Goal: Complete Application Form: Complete application form

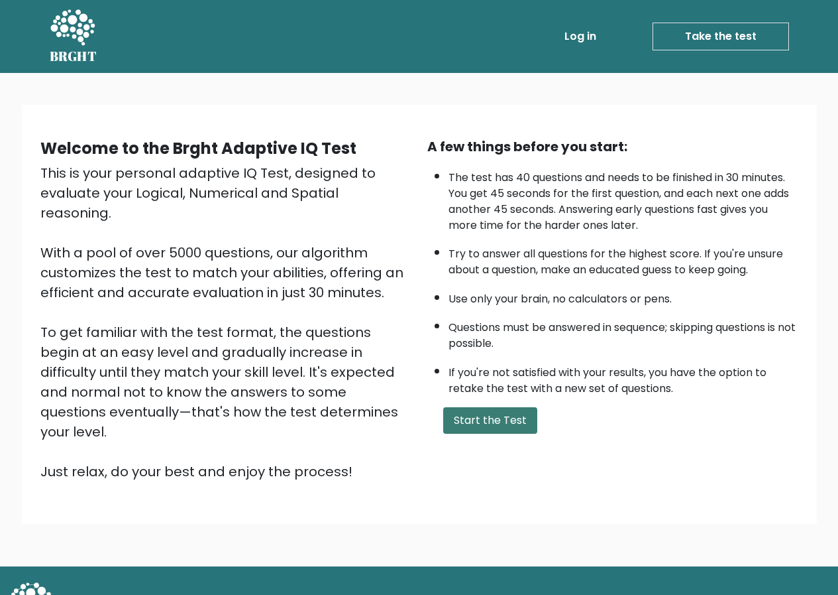
click at [482, 427] on button "Start the Test" at bounding box center [490, 420] width 94 height 27
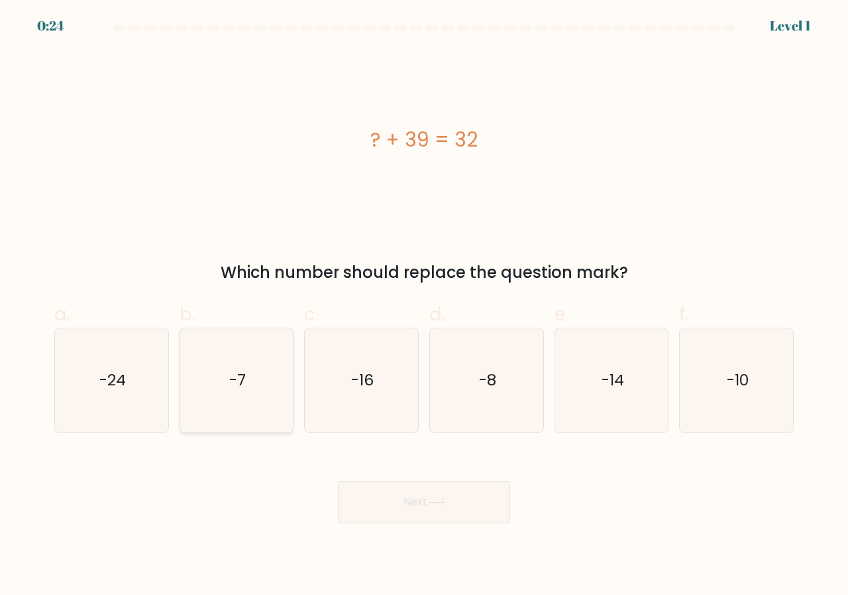
click at [237, 402] on icon "-7" at bounding box center [237, 380] width 104 height 104
click at [424, 306] on input "b. -7" at bounding box center [424, 302] width 1 height 9
radio input "true"
click at [404, 490] on button "Next" at bounding box center [424, 502] width 172 height 42
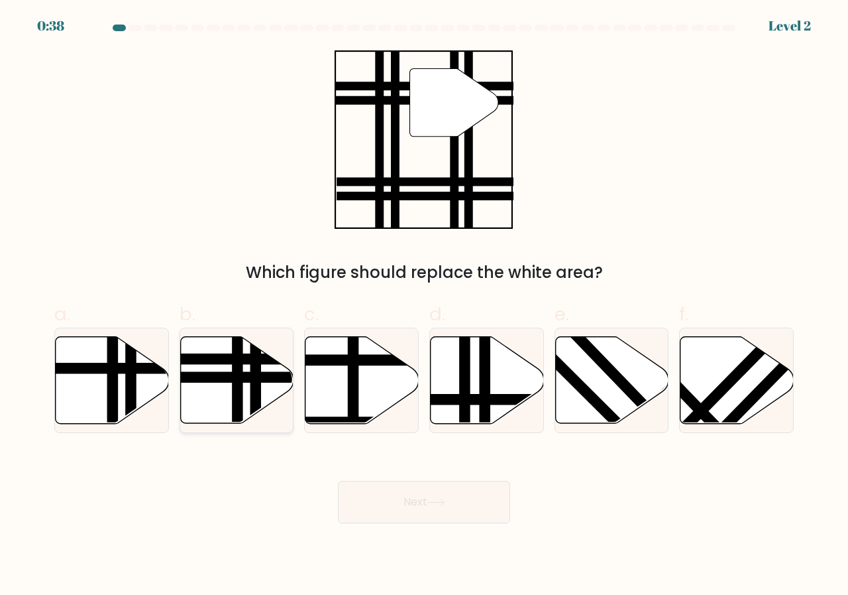
click at [246, 421] on icon at bounding box center [236, 380] width 113 height 87
click at [424, 306] on input "b." at bounding box center [424, 302] width 1 height 9
radio input "true"
click at [418, 501] on button "Next" at bounding box center [424, 502] width 172 height 42
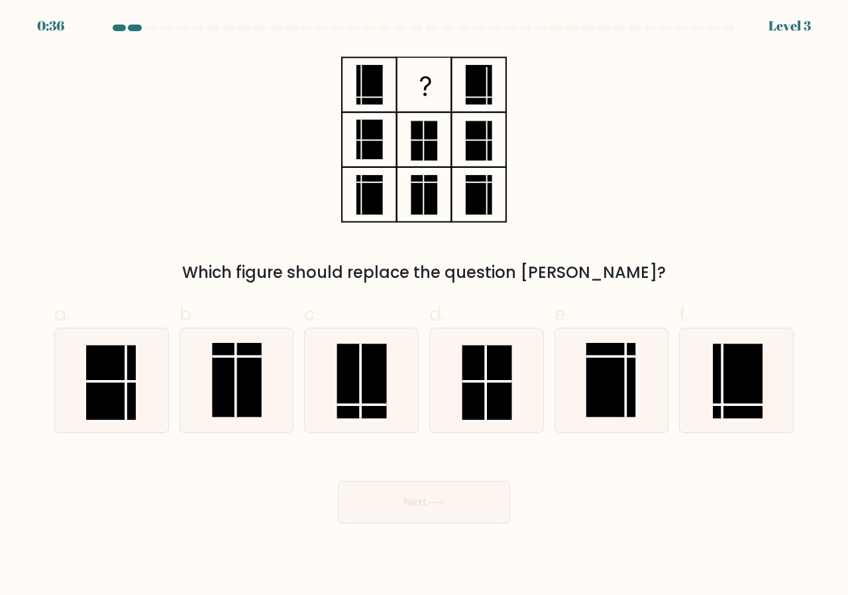
click at [422, 499] on button "Next" at bounding box center [424, 502] width 172 height 42
click at [118, 361] on rect at bounding box center [111, 382] width 50 height 74
click at [424, 306] on input "a." at bounding box center [424, 302] width 1 height 9
radio input "true"
click at [449, 512] on button "Next" at bounding box center [424, 502] width 172 height 42
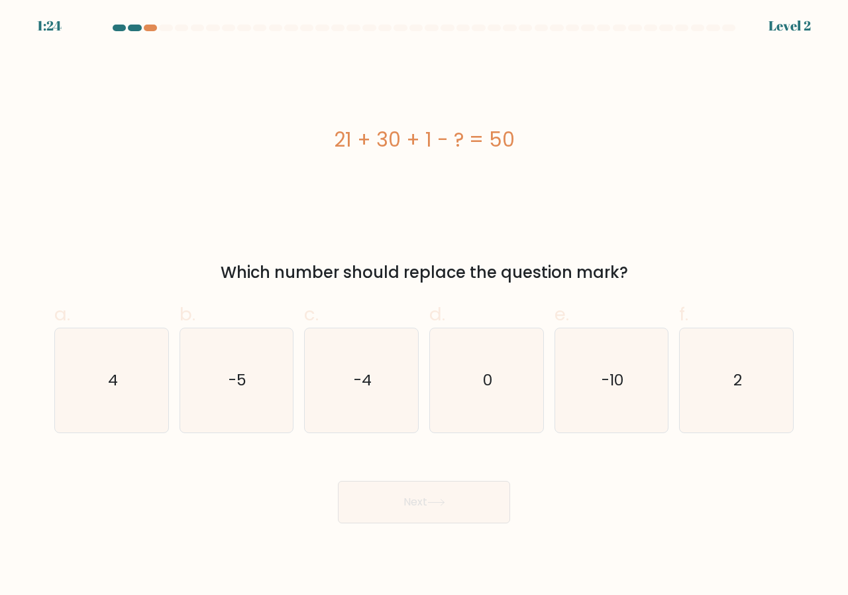
drag, startPoint x: 737, startPoint y: 405, endPoint x: 717, endPoint y: 445, distance: 44.5
click at [738, 405] on icon "2" at bounding box center [737, 380] width 104 height 104
click at [425, 306] on input "f. 2" at bounding box center [424, 302] width 1 height 9
radio input "true"
click at [380, 502] on button "Next" at bounding box center [424, 502] width 172 height 42
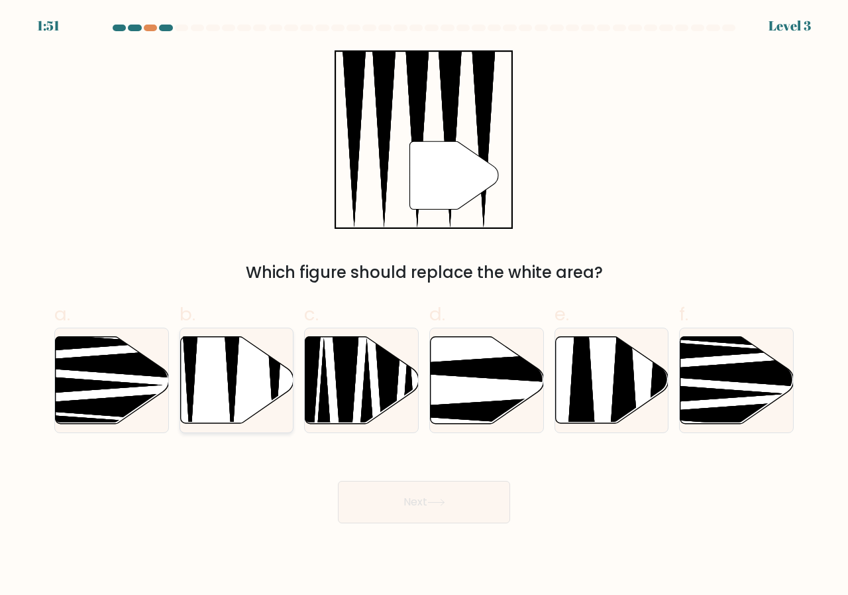
click at [249, 379] on icon at bounding box center [236, 380] width 113 height 87
click at [424, 306] on input "b." at bounding box center [424, 302] width 1 height 9
radio input "true"
click at [429, 507] on button "Next" at bounding box center [424, 502] width 172 height 42
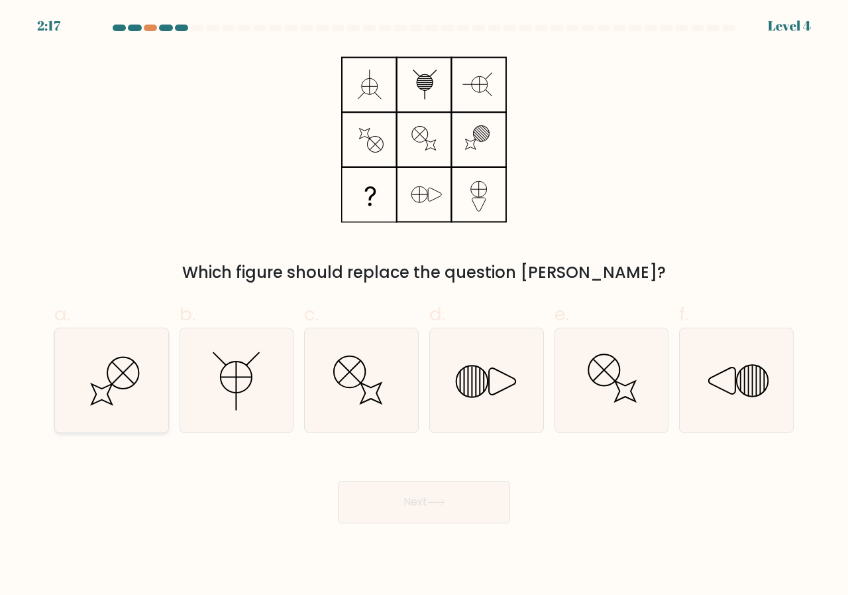
click at [136, 359] on icon at bounding box center [112, 380] width 104 height 104
click at [424, 306] on input "a." at bounding box center [424, 302] width 1 height 9
radio input "true"
click at [439, 518] on button "Next" at bounding box center [424, 502] width 172 height 42
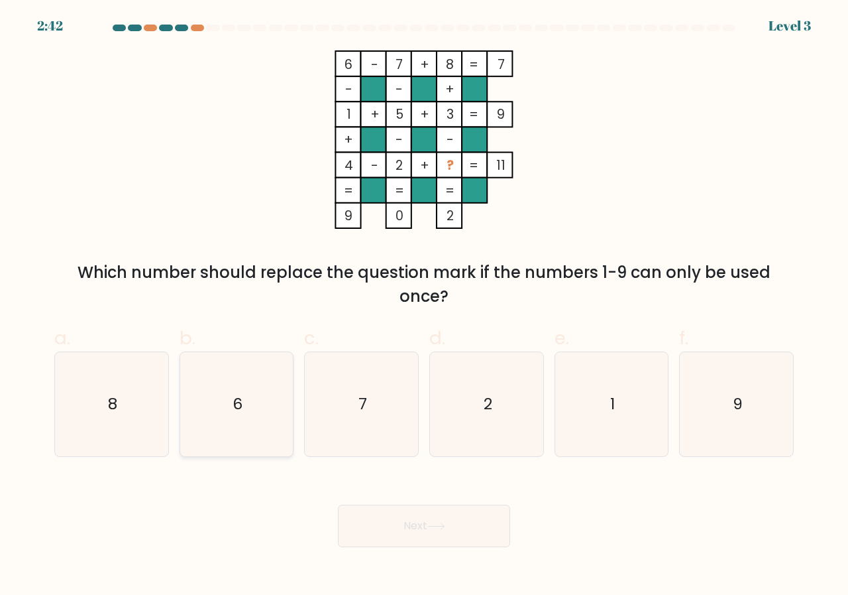
click at [251, 400] on icon "6" at bounding box center [237, 404] width 104 height 104
click at [424, 306] on input "b. 6" at bounding box center [424, 302] width 1 height 9
radio input "true"
click at [444, 549] on body "2:41 Level 3" at bounding box center [424, 297] width 848 height 595
click at [439, 545] on button "Next" at bounding box center [424, 525] width 172 height 42
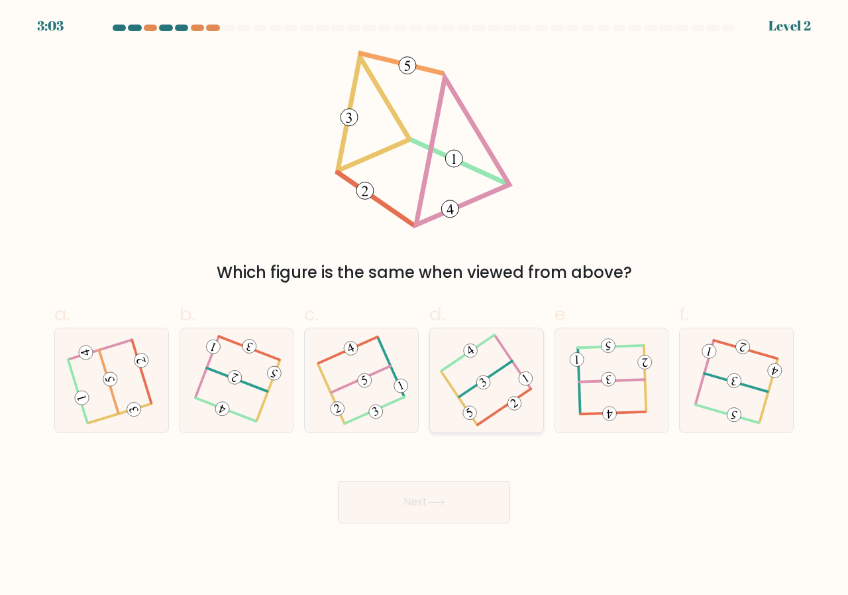
click at [526, 392] on 506 at bounding box center [505, 406] width 53 height 36
click at [425, 306] on input "d." at bounding box center [424, 302] width 1 height 9
radio input "true"
click at [457, 509] on button "Next" at bounding box center [424, 502] width 172 height 42
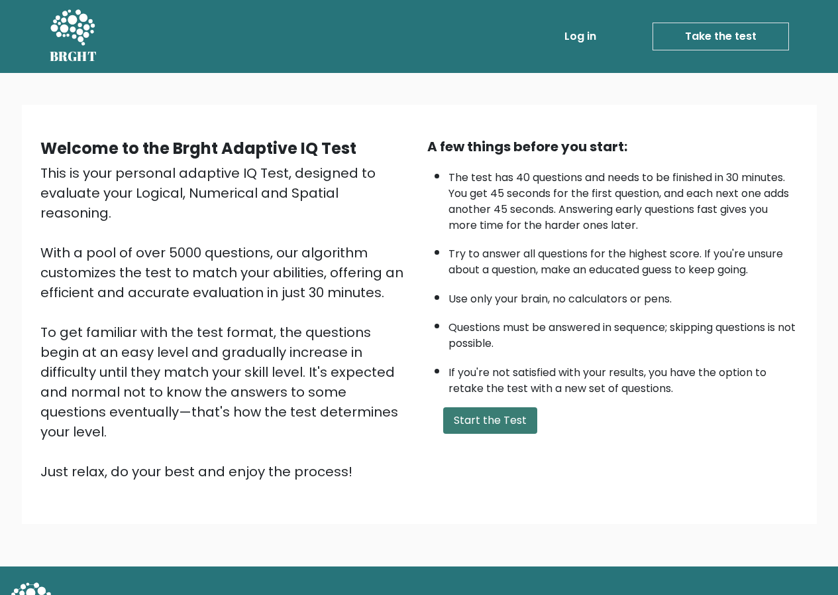
click at [494, 430] on button "Start the Test" at bounding box center [490, 420] width 94 height 27
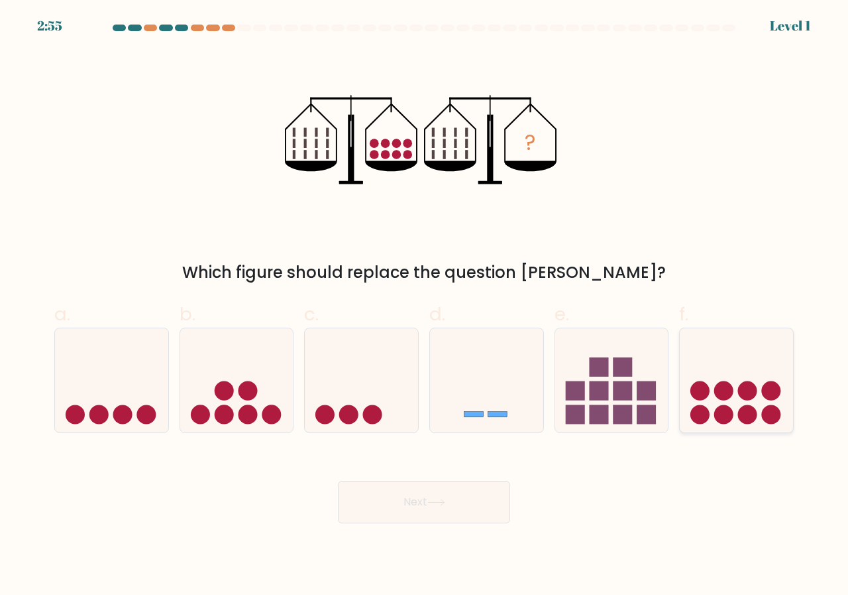
drag, startPoint x: 734, startPoint y: 375, endPoint x: 695, endPoint y: 392, distance: 43.3
click at [732, 375] on icon at bounding box center [736, 379] width 113 height 93
click at [425, 306] on input "f." at bounding box center [424, 302] width 1 height 9
radio input "true"
click at [441, 513] on button "Next" at bounding box center [424, 502] width 172 height 42
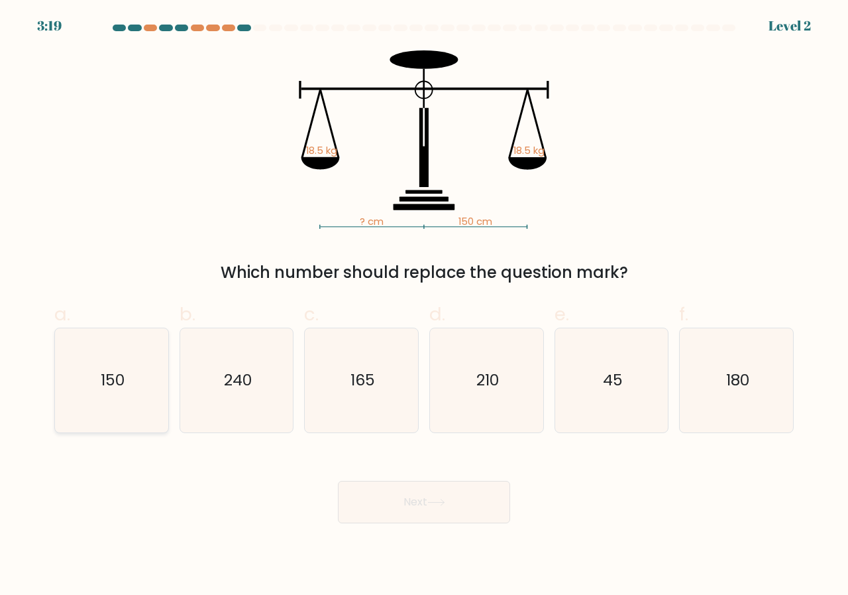
click at [129, 354] on icon "150" at bounding box center [112, 380] width 104 height 104
click at [424, 306] on input "a. 150" at bounding box center [424, 302] width 1 height 9
radio input "true"
click at [498, 494] on button "Next" at bounding box center [424, 502] width 172 height 42
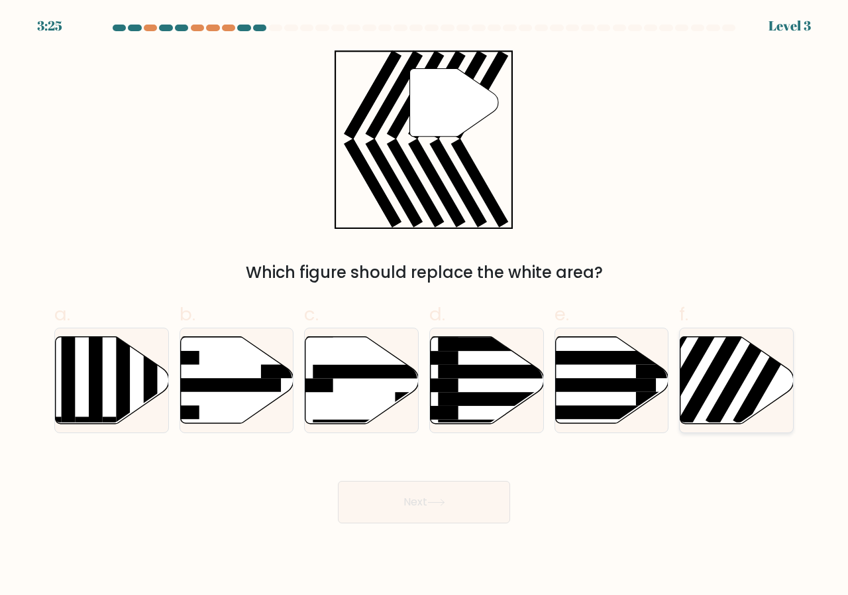
click at [730, 372] on icon at bounding box center [737, 380] width 113 height 87
click at [425, 306] on input "f." at bounding box center [424, 302] width 1 height 9
radio input "true"
click at [433, 490] on button "Next" at bounding box center [424, 502] width 172 height 42
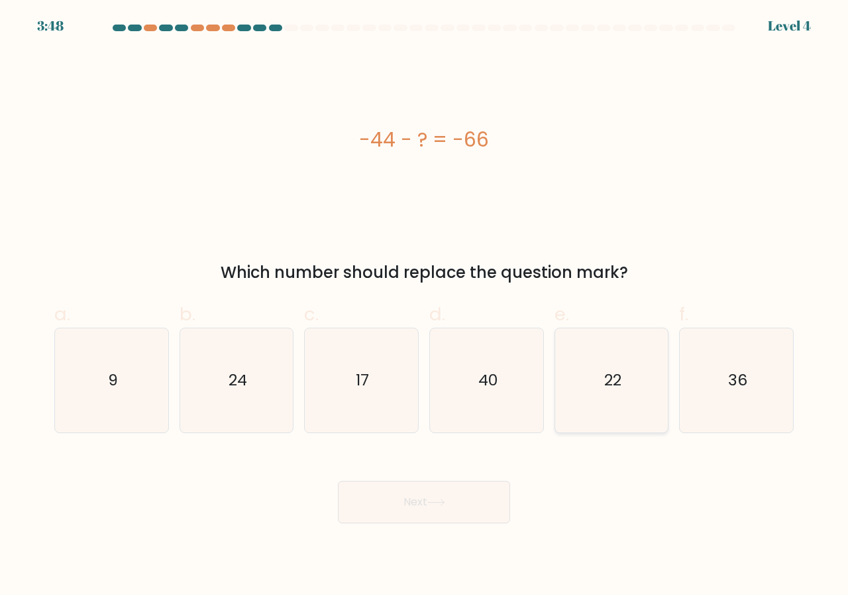
click at [645, 377] on icon "22" at bounding box center [612, 380] width 104 height 104
click at [425, 306] on input "e. 22" at bounding box center [424, 302] width 1 height 9
radio input "true"
click at [457, 488] on button "Next" at bounding box center [424, 502] width 172 height 42
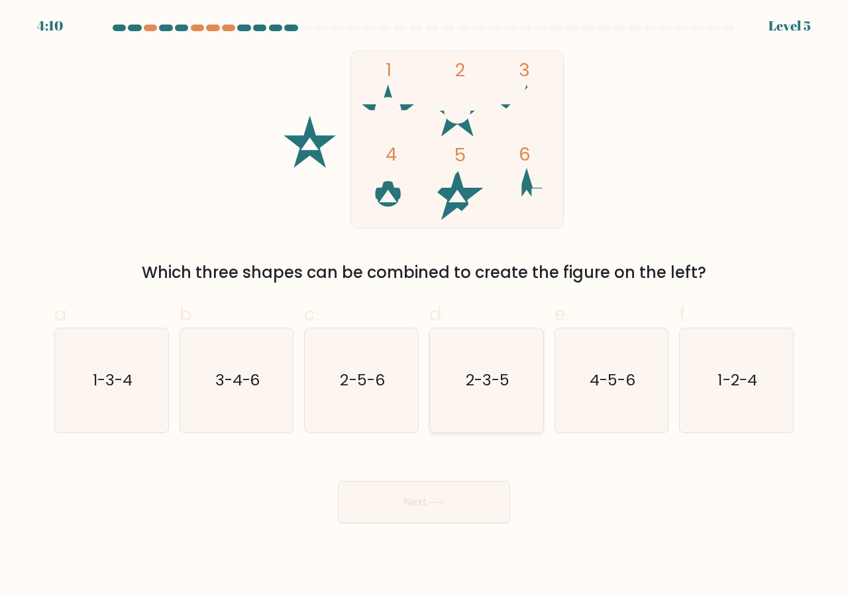
drag, startPoint x: 505, startPoint y: 395, endPoint x: 478, endPoint y: 470, distance: 79.7
click at [504, 395] on icon "2-3-5" at bounding box center [487, 380] width 104 height 104
click at [425, 306] on input "d. 2-3-5" at bounding box center [424, 302] width 1 height 9
radio input "true"
click at [445, 503] on icon at bounding box center [436, 501] width 18 height 7
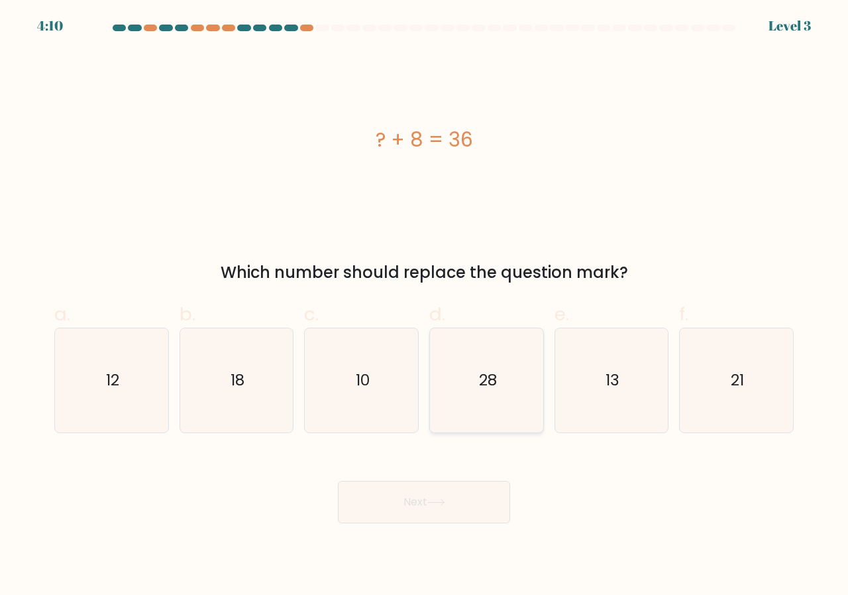
drag, startPoint x: 508, startPoint y: 361, endPoint x: 509, endPoint y: 392, distance: 31.8
click at [509, 361] on icon "28" at bounding box center [487, 380] width 104 height 104
click at [425, 306] on input "d. 28" at bounding box center [424, 302] width 1 height 9
radio input "true"
click at [461, 498] on button "Next" at bounding box center [424, 502] width 172 height 42
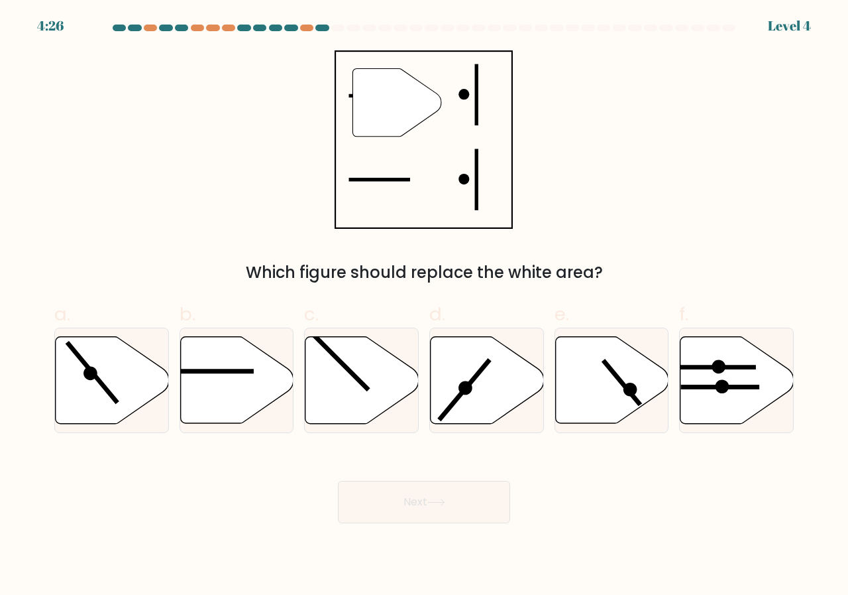
drag, startPoint x: 604, startPoint y: 365, endPoint x: 442, endPoint y: 469, distance: 192.3
click at [600, 365] on icon at bounding box center [611, 380] width 113 height 87
click at [425, 306] on input "e." at bounding box center [424, 302] width 1 height 9
radio input "true"
click at [391, 492] on button "Next" at bounding box center [424, 502] width 172 height 42
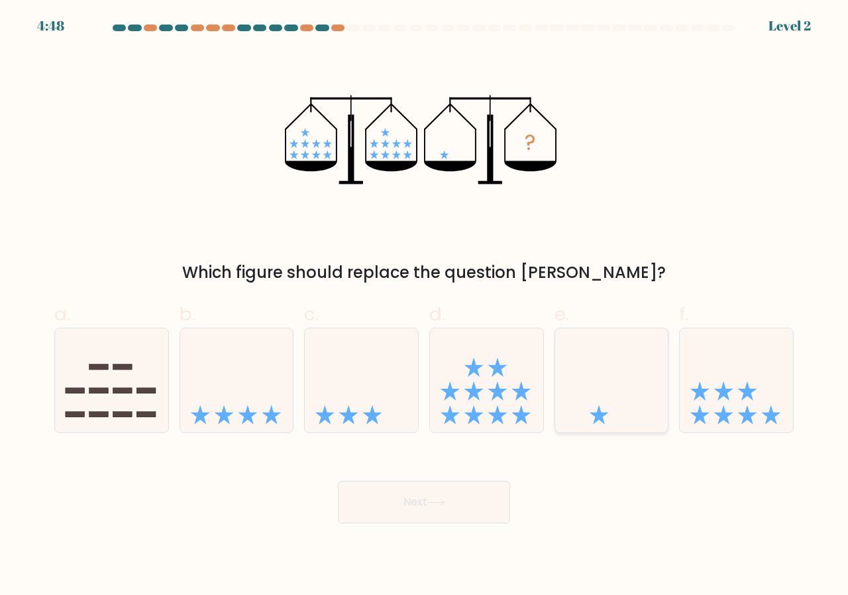
click at [616, 381] on icon at bounding box center [611, 379] width 113 height 93
click at [425, 306] on input "e." at bounding box center [424, 302] width 1 height 9
radio input "true"
click at [368, 505] on button "Next" at bounding box center [424, 502] width 172 height 42
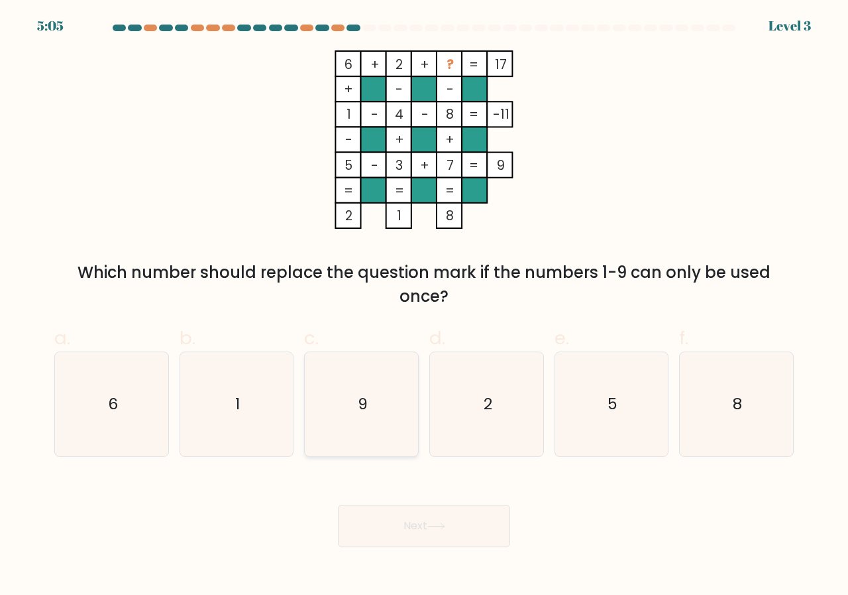
click at [337, 410] on icon "9" at bounding box center [362, 404] width 104 height 104
click at [424, 306] on input "c. 9" at bounding box center [424, 302] width 1 height 9
radio input "true"
click at [418, 530] on button "Next" at bounding box center [424, 525] width 172 height 42
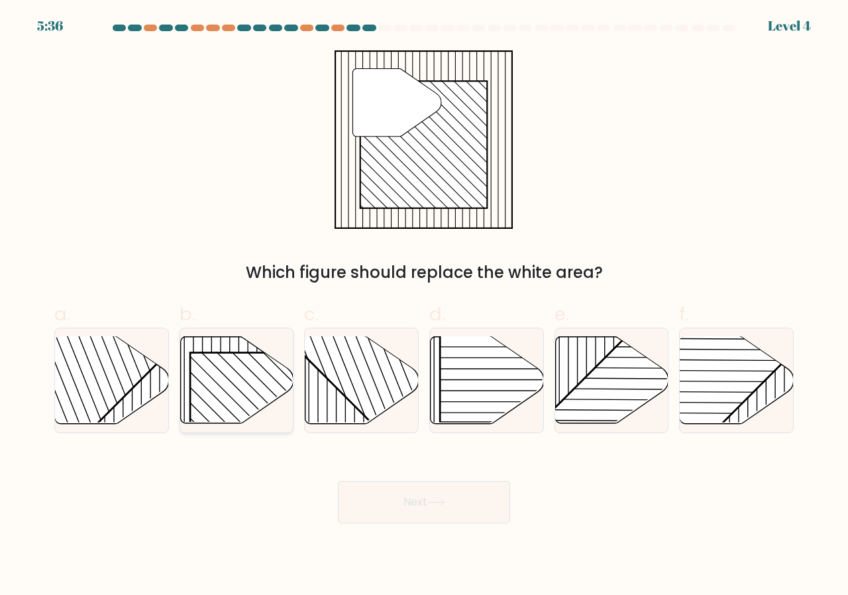
click at [239, 392] on rect at bounding box center [271, 434] width 162 height 162
click at [424, 306] on input "b." at bounding box center [424, 302] width 1 height 9
radio input "true"
click at [488, 498] on button "Next" at bounding box center [424, 502] width 172 height 42
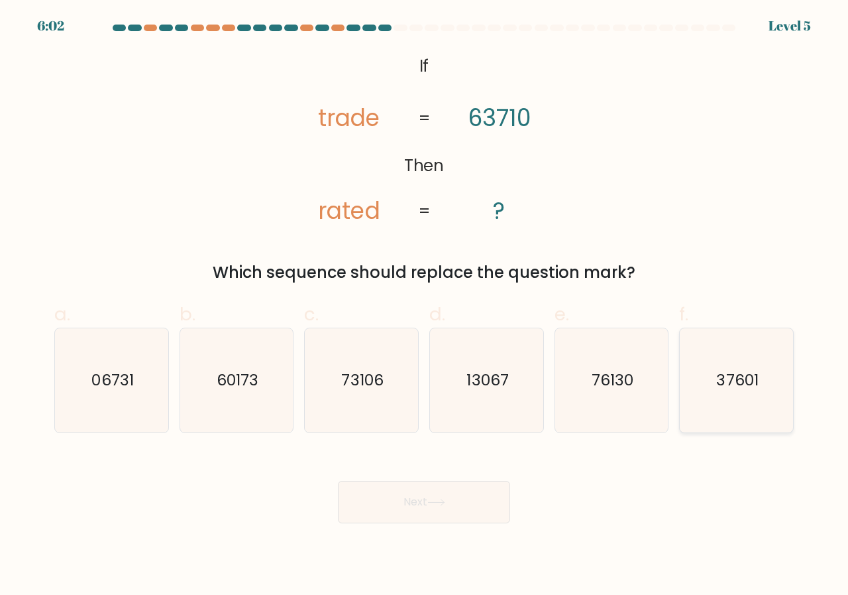
click at [768, 386] on icon "37601" at bounding box center [737, 380] width 104 height 104
click at [425, 306] on input "f. 37601" at bounding box center [424, 302] width 1 height 9
radio input "true"
click at [431, 507] on button "Next" at bounding box center [424, 502] width 172 height 42
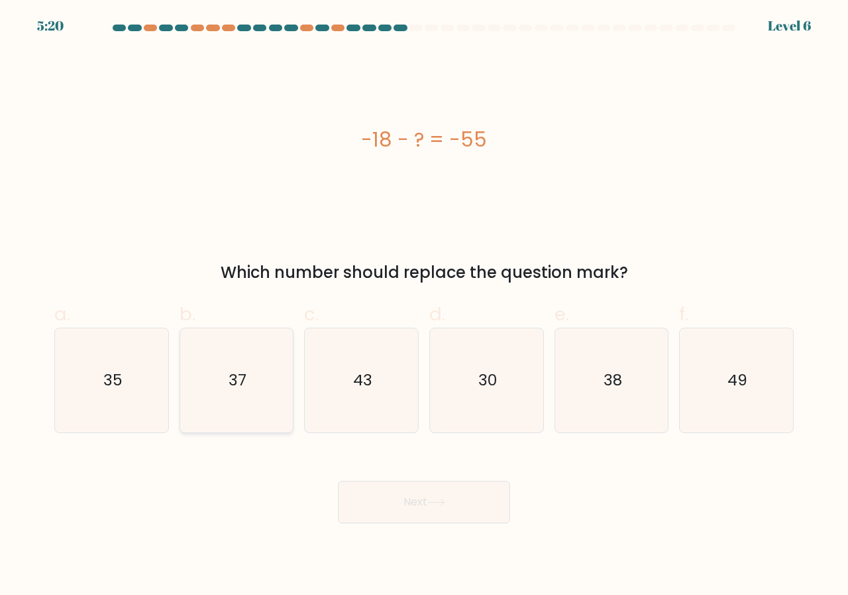
click at [255, 371] on icon "37" at bounding box center [237, 380] width 104 height 104
click at [424, 306] on input "b. 37" at bounding box center [424, 302] width 1 height 9
radio input "true"
click at [439, 518] on button "Next" at bounding box center [424, 502] width 172 height 42
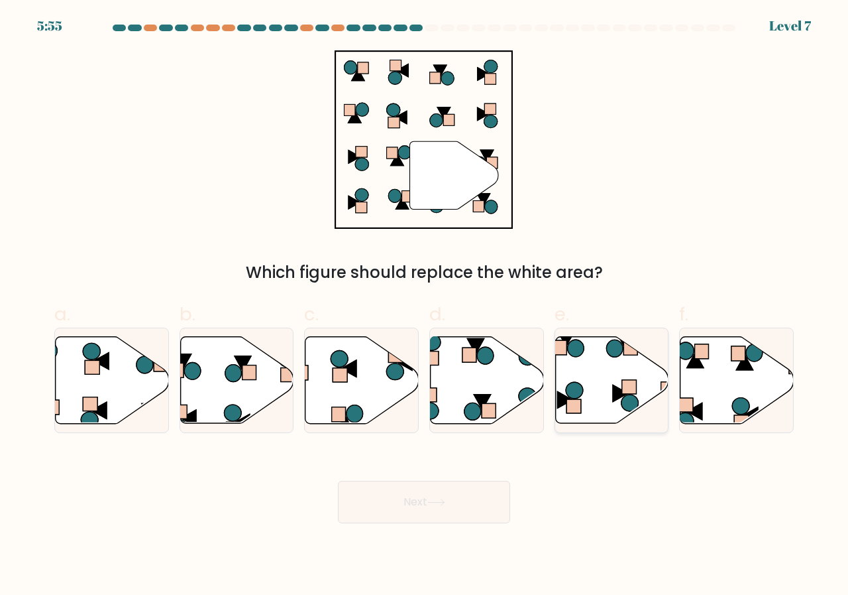
click at [629, 362] on icon at bounding box center [611, 380] width 113 height 87
click at [425, 306] on input "e." at bounding box center [424, 302] width 1 height 9
radio input "true"
click at [474, 496] on button "Next" at bounding box center [424, 502] width 172 height 42
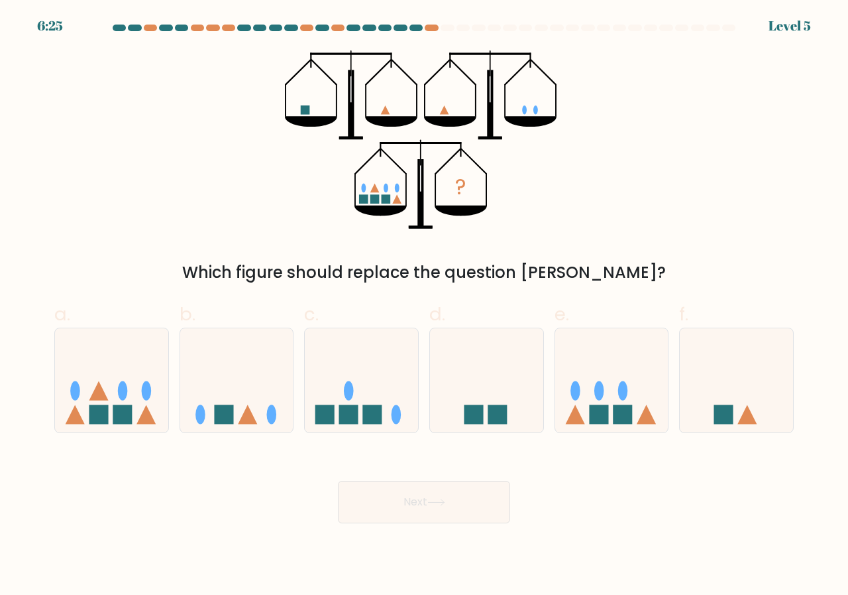
drag, startPoint x: 624, startPoint y: 410, endPoint x: 553, endPoint y: 422, distance: 71.3
click at [624, 410] on rect at bounding box center [622, 414] width 19 height 19
click at [425, 306] on input "e." at bounding box center [424, 302] width 1 height 9
radio input "true"
click at [435, 513] on button "Next" at bounding box center [424, 502] width 172 height 42
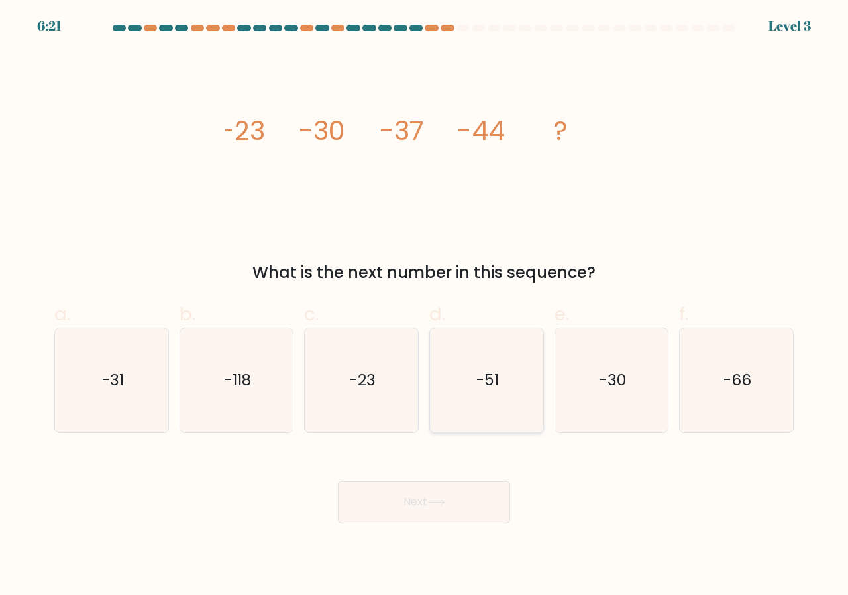
click at [502, 389] on icon "-51" at bounding box center [487, 380] width 104 height 104
click at [425, 306] on input "d. -51" at bounding box center [424, 302] width 1 height 9
radio input "true"
click at [494, 507] on button "Next" at bounding box center [424, 502] width 172 height 42
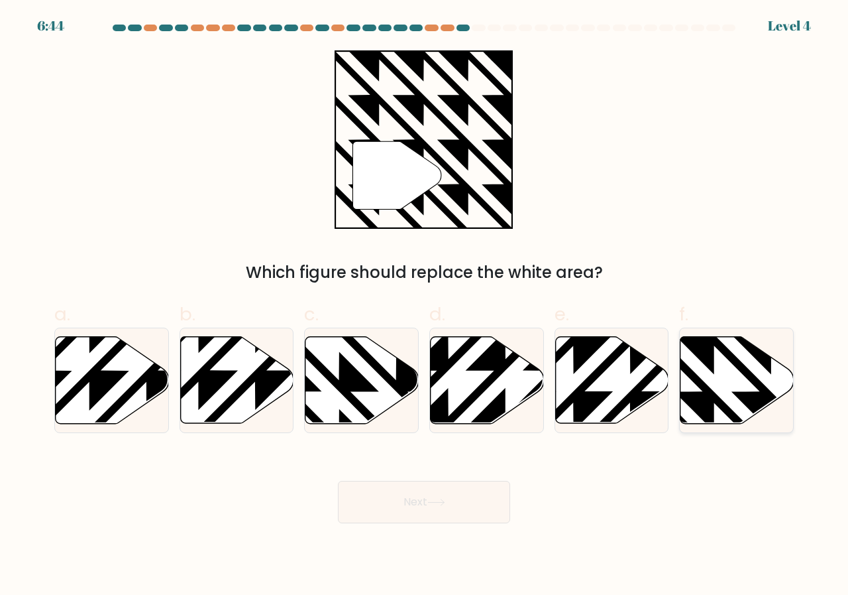
click at [769, 375] on icon at bounding box center [737, 380] width 113 height 87
click at [425, 306] on input "f." at bounding box center [424, 302] width 1 height 9
radio input "true"
click at [420, 525] on body "6:38 Level 4" at bounding box center [424, 297] width 848 height 595
click at [409, 510] on button "Next" at bounding box center [424, 502] width 172 height 42
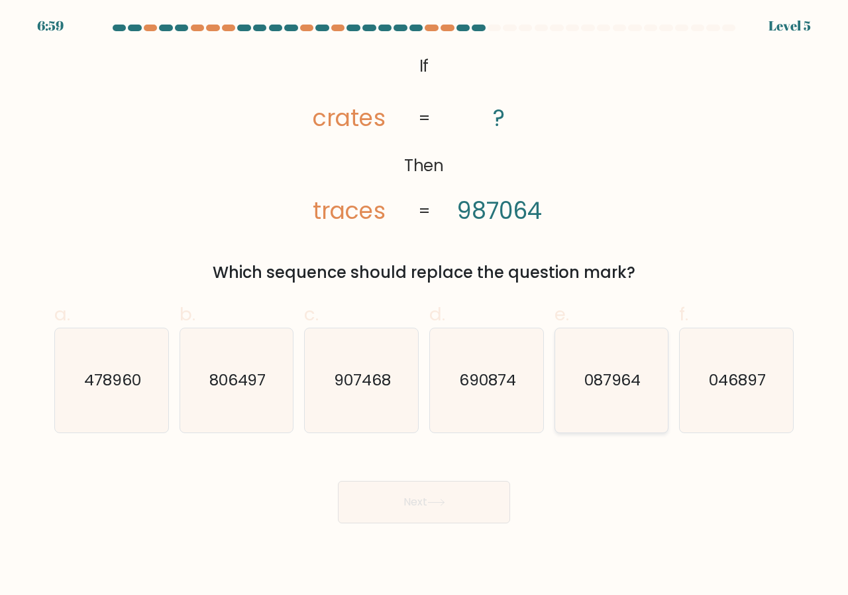
click at [615, 385] on text "087964" at bounding box center [613, 380] width 57 height 22
click at [425, 306] on input "e. 087964" at bounding box center [424, 302] width 1 height 9
radio input "true"
drag, startPoint x: 390, startPoint y: 497, endPoint x: 402, endPoint y: 487, distance: 15.5
click at [394, 495] on button "Next" at bounding box center [424, 502] width 172 height 42
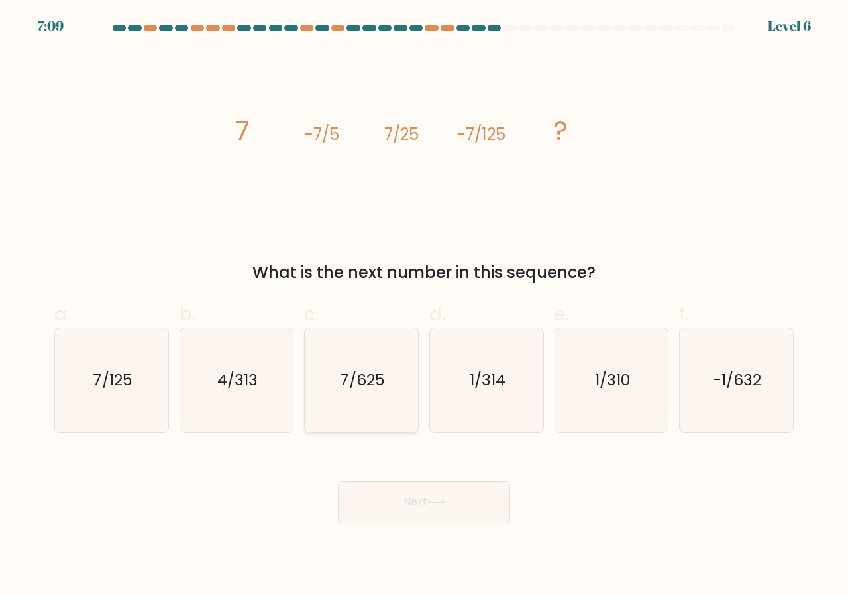
click at [342, 394] on icon "7/625" at bounding box center [362, 380] width 104 height 104
click at [424, 306] on input "c. 7/625" at bounding box center [424, 302] width 1 height 9
radio input "true"
click at [436, 500] on icon at bounding box center [436, 501] width 18 height 7
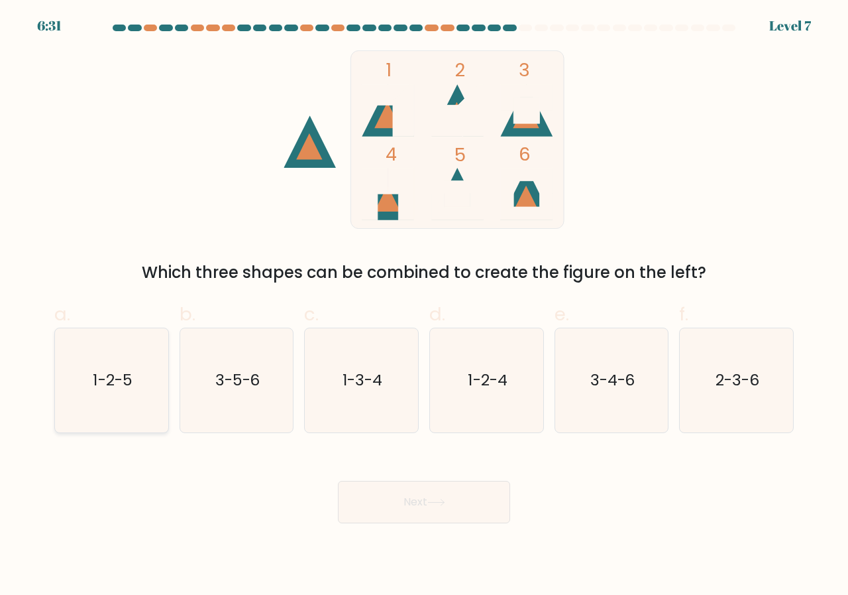
click at [93, 385] on text "1-2-5" at bounding box center [112, 380] width 39 height 22
click at [424, 306] on input "a. 1-2-5" at bounding box center [424, 302] width 1 height 9
radio input "true"
click at [372, 496] on button "Next" at bounding box center [424, 502] width 172 height 42
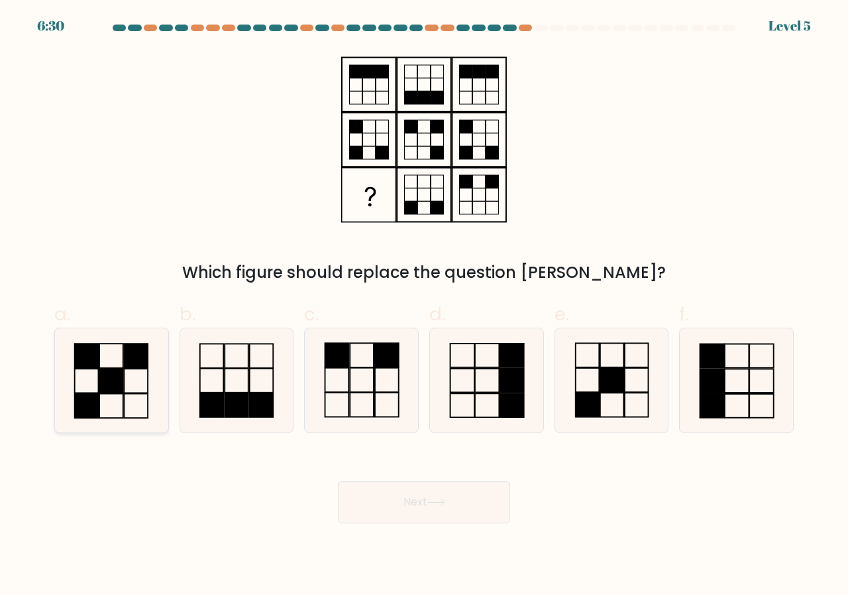
click at [142, 396] on icon at bounding box center [112, 380] width 104 height 104
click at [424, 306] on input "a." at bounding box center [424, 302] width 1 height 9
radio input "true"
click at [444, 514] on button "Next" at bounding box center [424, 502] width 172 height 42
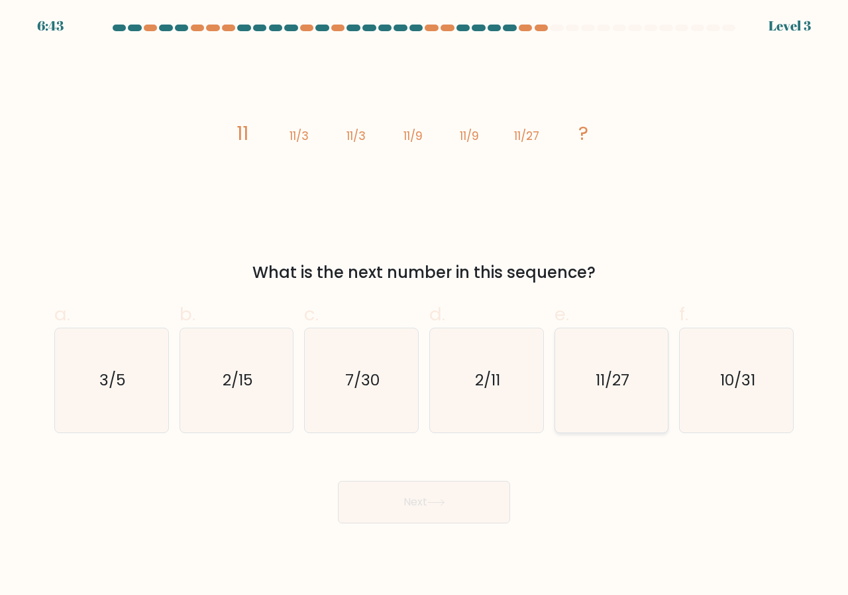
click at [642, 358] on icon "11/27" at bounding box center [612, 380] width 104 height 104
click at [425, 306] on input "e. 11/27" at bounding box center [424, 302] width 1 height 9
radio input "true"
click at [435, 509] on button "Next" at bounding box center [424, 502] width 172 height 42
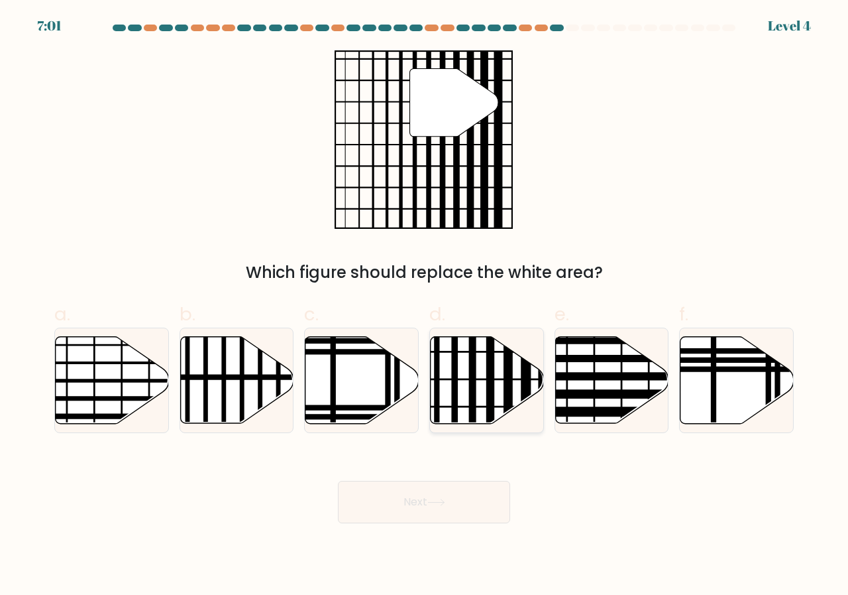
click at [473, 375] on line at bounding box center [473, 427] width 0 height 228
click at [425, 306] on input "d." at bounding box center [424, 302] width 1 height 9
radio input "true"
click at [449, 518] on button "Next" at bounding box center [424, 502] width 172 height 42
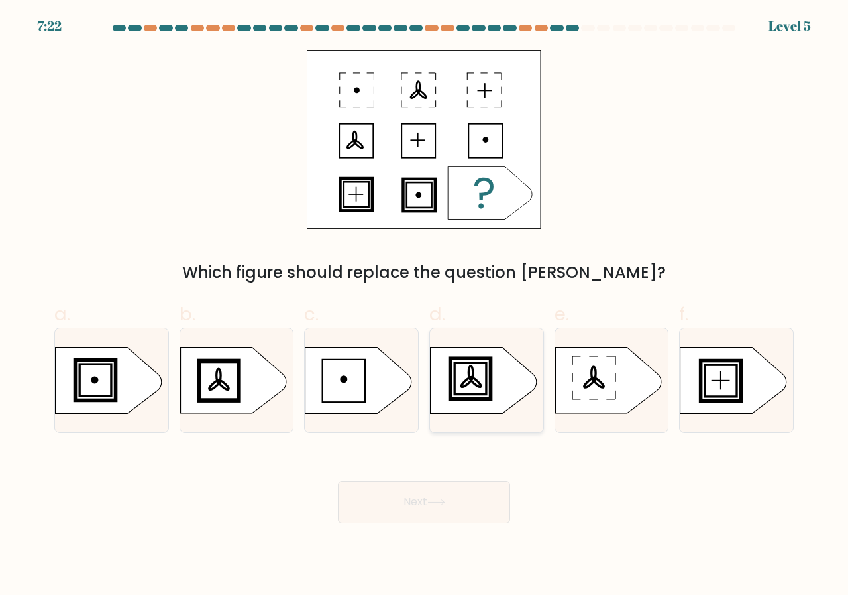
click at [488, 379] on rect at bounding box center [470, 378] width 36 height 36
click at [425, 306] on input "d." at bounding box center [424, 302] width 1 height 9
radio input "true"
click at [441, 495] on button "Next" at bounding box center [424, 502] width 172 height 42
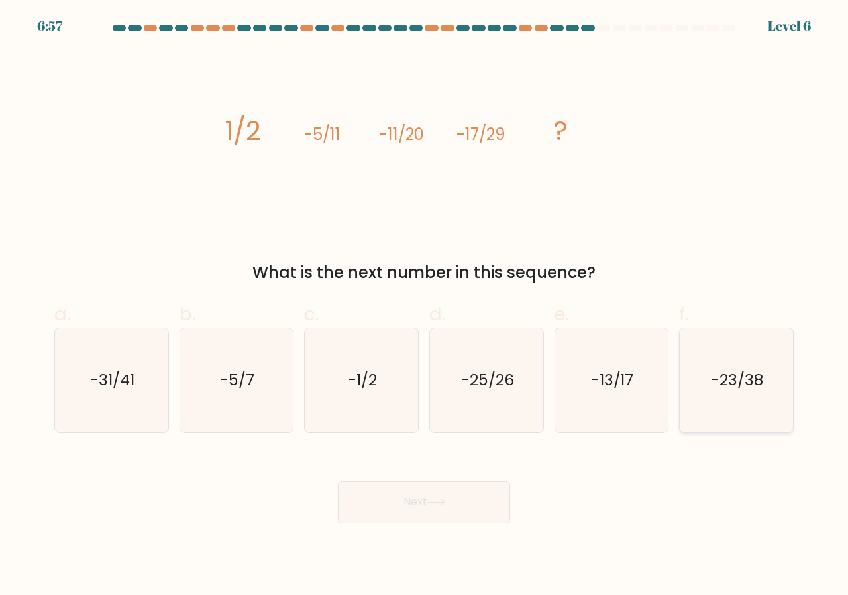
click at [752, 406] on icon "-23/38" at bounding box center [737, 380] width 104 height 104
click at [425, 306] on input "f. -23/38" at bounding box center [424, 302] width 1 height 9
radio input "true"
click at [467, 504] on button "Next" at bounding box center [424, 502] width 172 height 42
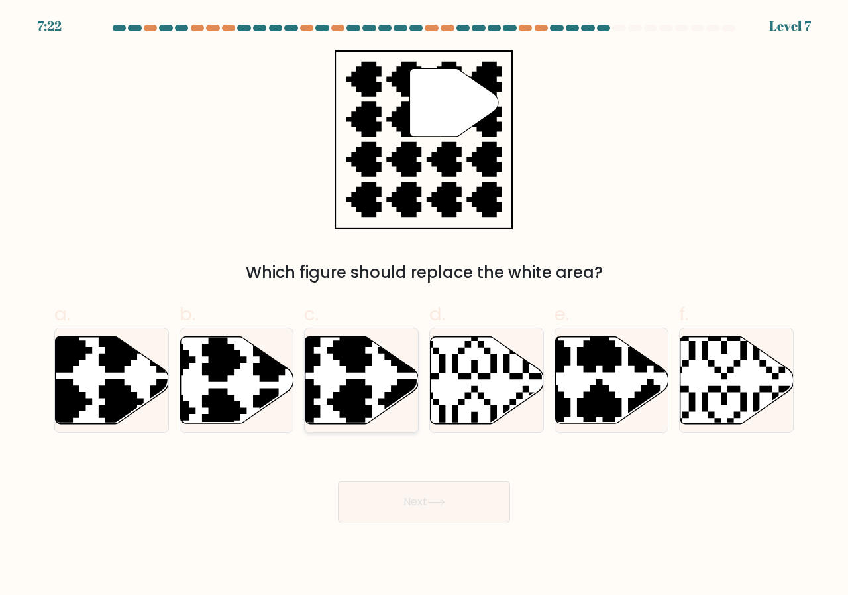
click at [365, 382] on icon at bounding box center [324, 426] width 199 height 199
click at [424, 306] on input "c." at bounding box center [424, 302] width 1 height 9
radio input "true"
click at [451, 504] on button "Next" at bounding box center [424, 502] width 172 height 42
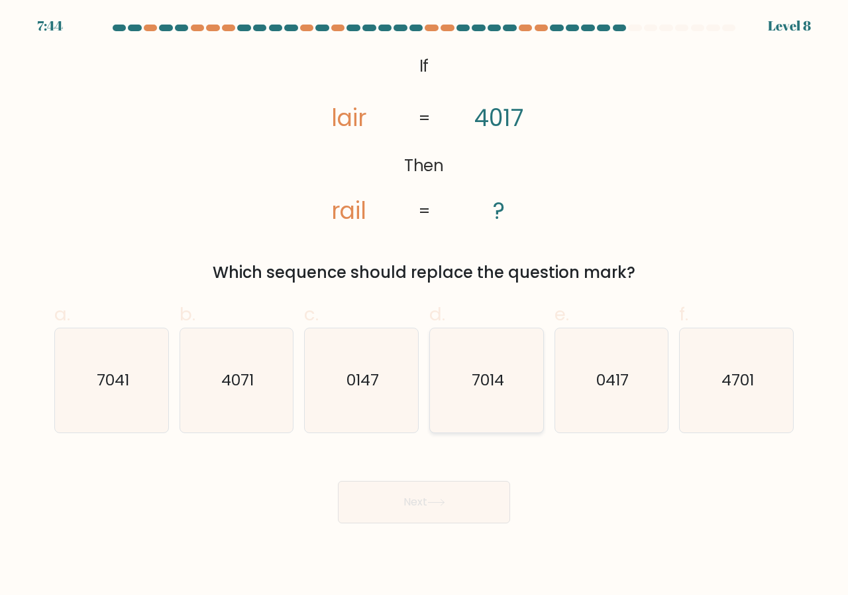
click at [486, 372] on text "7014" at bounding box center [487, 380] width 32 height 22
click at [425, 306] on input "d. 7014" at bounding box center [424, 302] width 1 height 9
radio input "true"
click at [462, 504] on button "Next" at bounding box center [424, 502] width 172 height 42
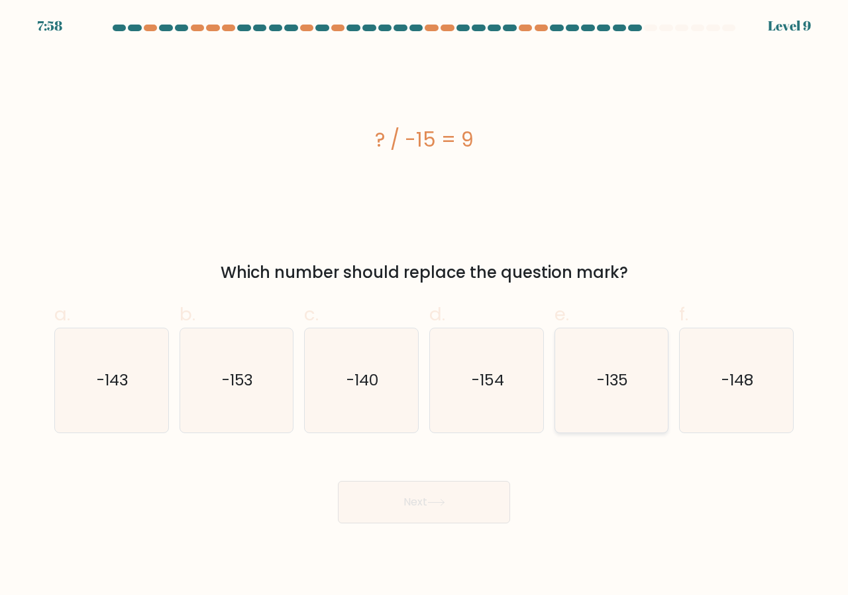
click at [616, 398] on icon "-135" at bounding box center [612, 380] width 104 height 104
click at [425, 306] on input "e. -135" at bounding box center [424, 302] width 1 height 9
radio input "true"
click at [465, 516] on button "Next" at bounding box center [424, 502] width 172 height 42
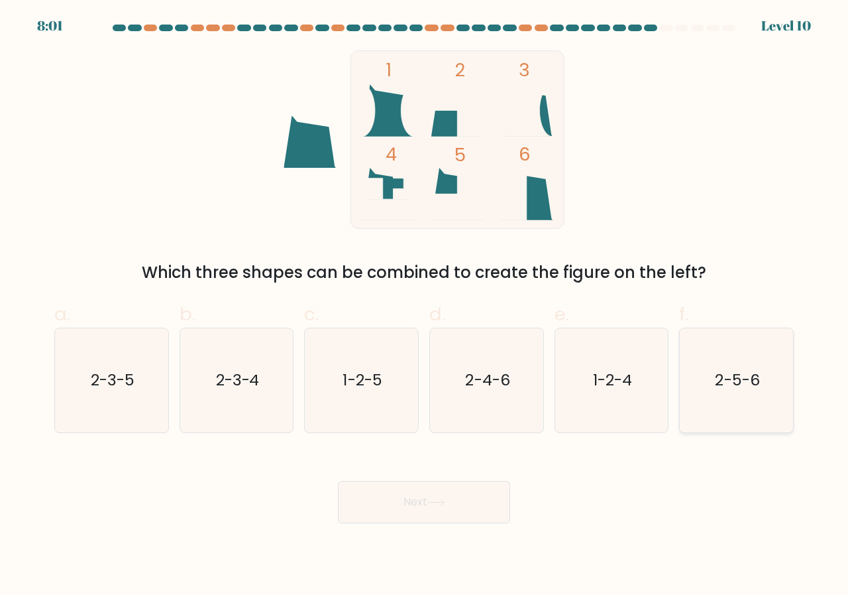
click at [748, 414] on icon "2-5-6" at bounding box center [737, 380] width 104 height 104
click at [425, 306] on input "f. 2-5-6" at bounding box center [424, 302] width 1 height 9
radio input "true"
click at [462, 500] on button "Next" at bounding box center [424, 502] width 172 height 42
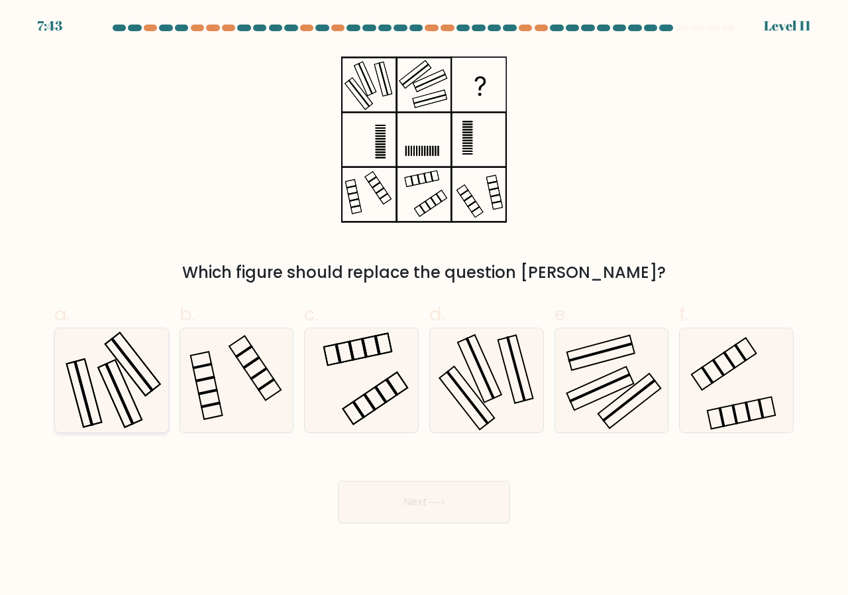
click at [110, 408] on icon at bounding box center [112, 380] width 104 height 104
click at [424, 306] on input "a." at bounding box center [424, 302] width 1 height 9
radio input "true"
click at [382, 500] on button "Next" at bounding box center [424, 502] width 172 height 42
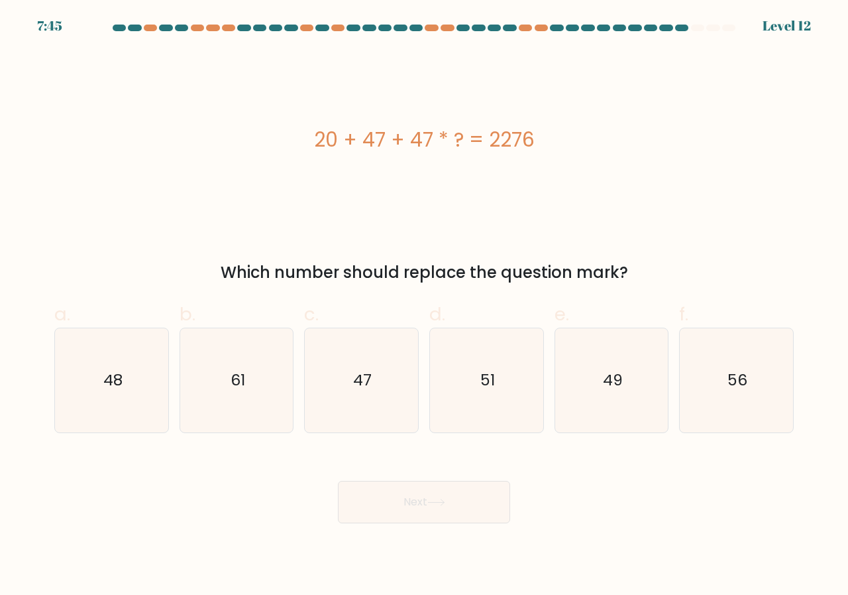
drag, startPoint x: 376, startPoint y: 370, endPoint x: 425, endPoint y: 405, distance: 59.4
click at [376, 371] on icon "47" at bounding box center [362, 380] width 104 height 104
click at [424, 306] on input "c. 47" at bounding box center [424, 302] width 1 height 9
radio input "true"
click at [473, 490] on button "Next" at bounding box center [424, 502] width 172 height 42
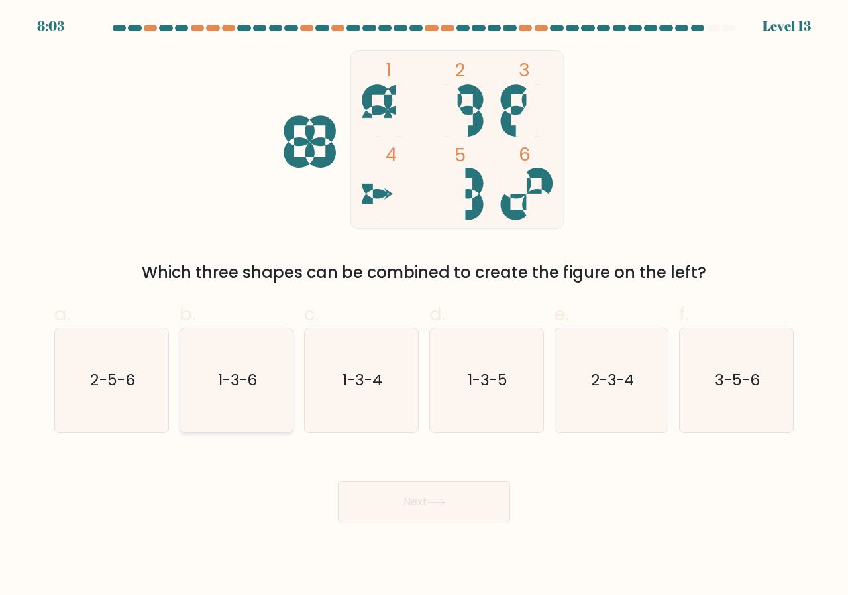
click at [223, 386] on text "1-3-6" at bounding box center [238, 380] width 40 height 22
click at [424, 306] on input "b. 1-3-6" at bounding box center [424, 302] width 1 height 9
radio input "true"
click at [494, 509] on button "Next" at bounding box center [424, 502] width 172 height 42
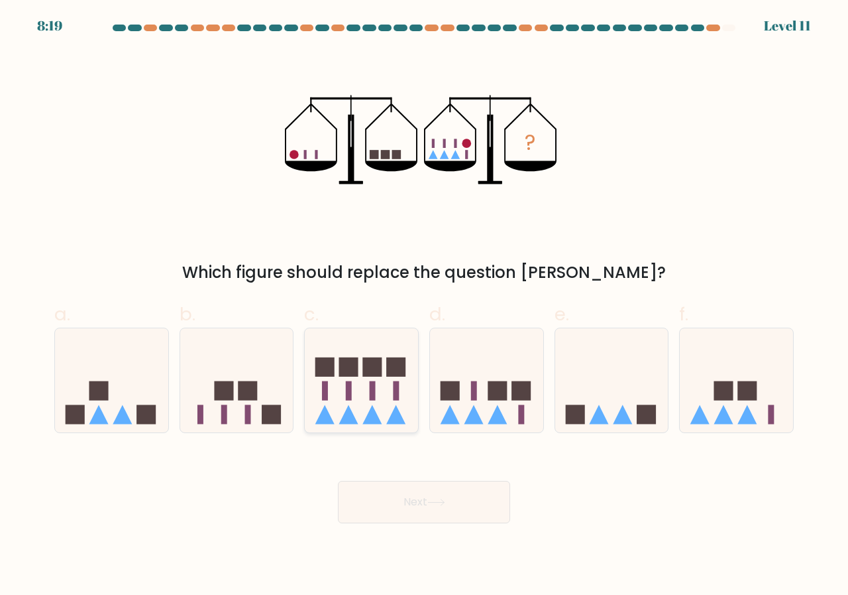
click at [332, 371] on rect at bounding box center [324, 366] width 19 height 19
click at [424, 306] on input "c." at bounding box center [424, 302] width 1 height 9
radio input "true"
click at [441, 502] on icon at bounding box center [436, 501] width 18 height 7
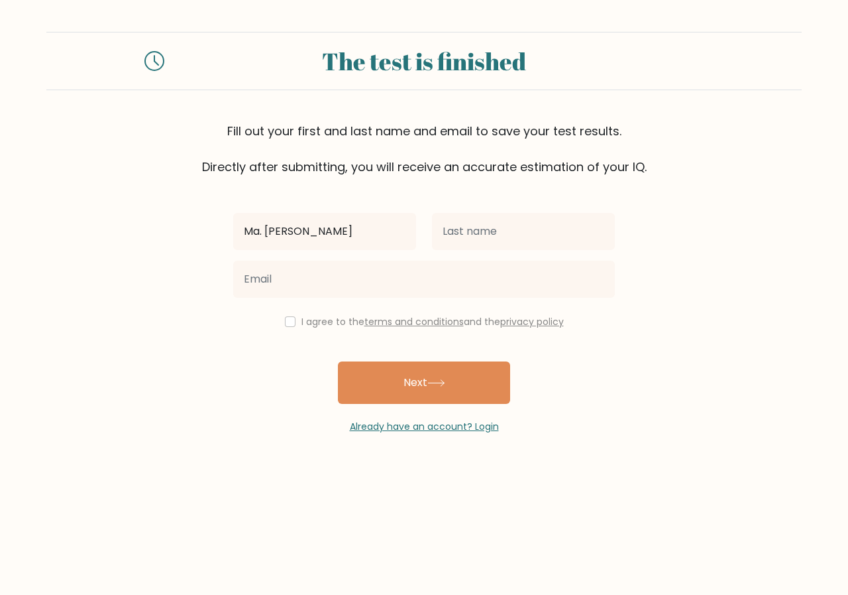
type input "Ma. [PERSON_NAME]"
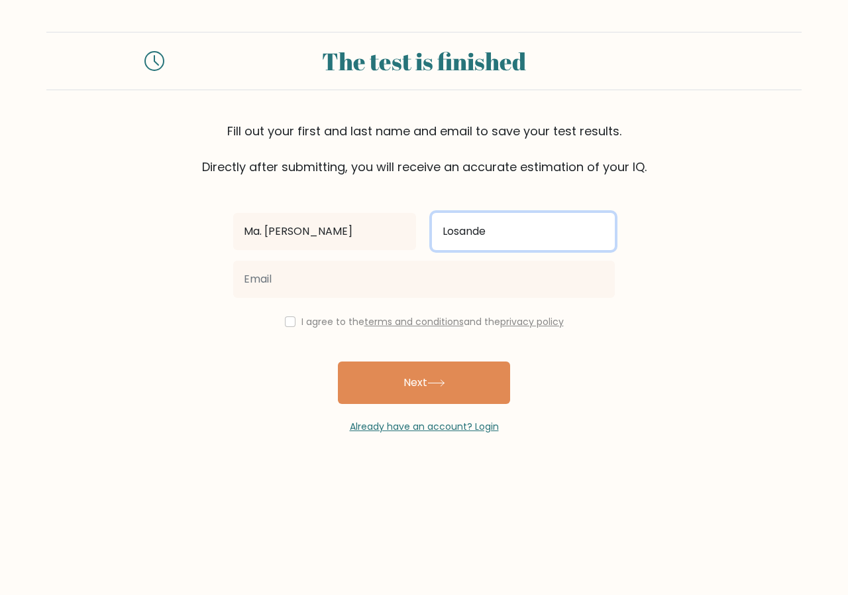
type input "Losande"
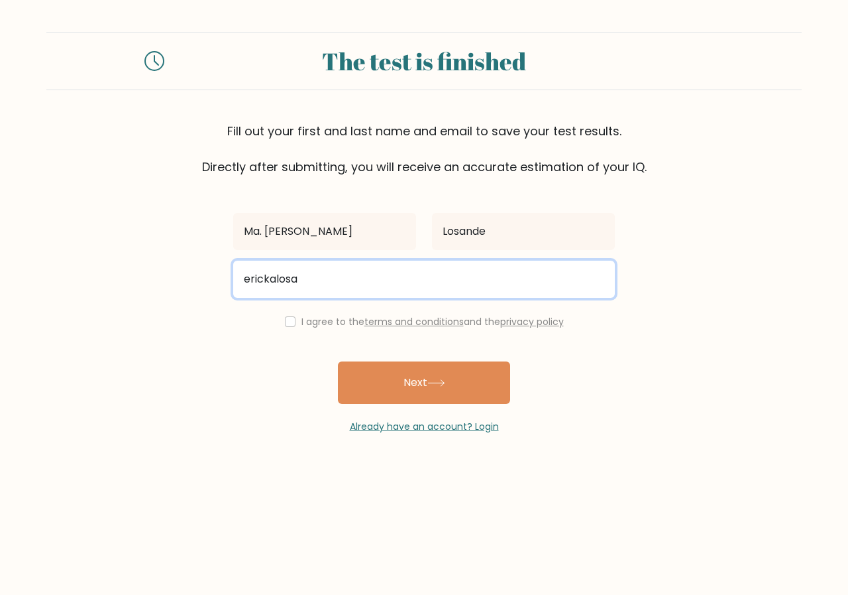
type input "erickalosandee@gmail.com"
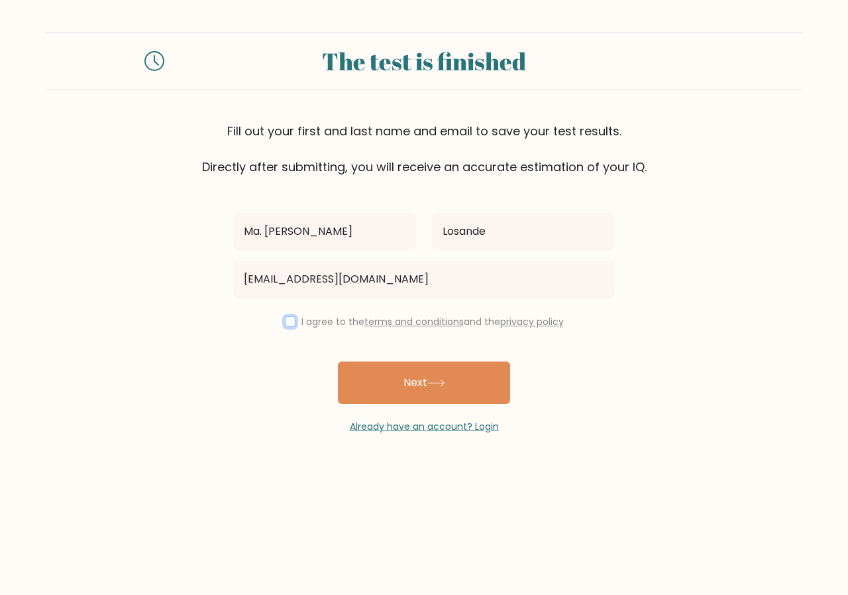
drag, startPoint x: 287, startPoint y: 325, endPoint x: 361, endPoint y: 329, distance: 73.7
click at [288, 325] on input "checkbox" at bounding box center [290, 321] width 11 height 11
checkbox input "true"
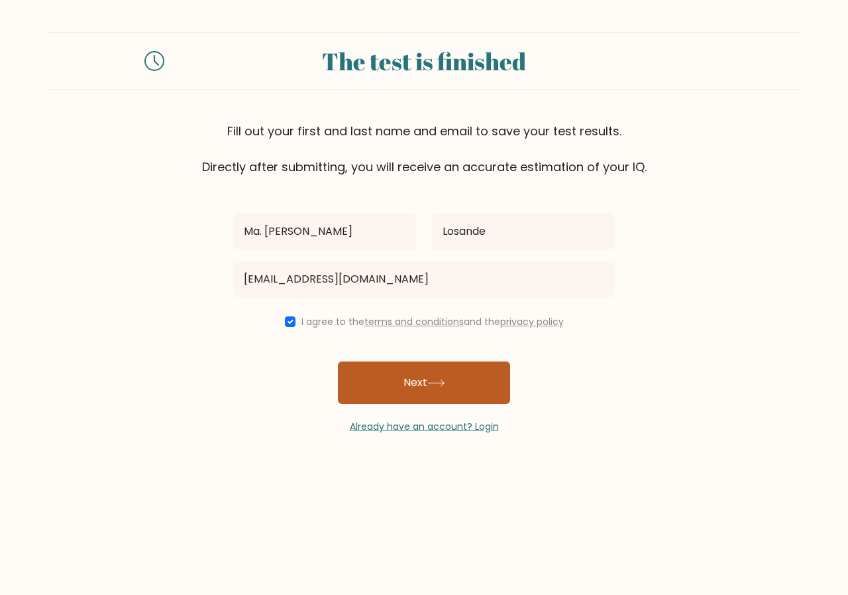
click at [459, 382] on button "Next" at bounding box center [424, 382] width 172 height 42
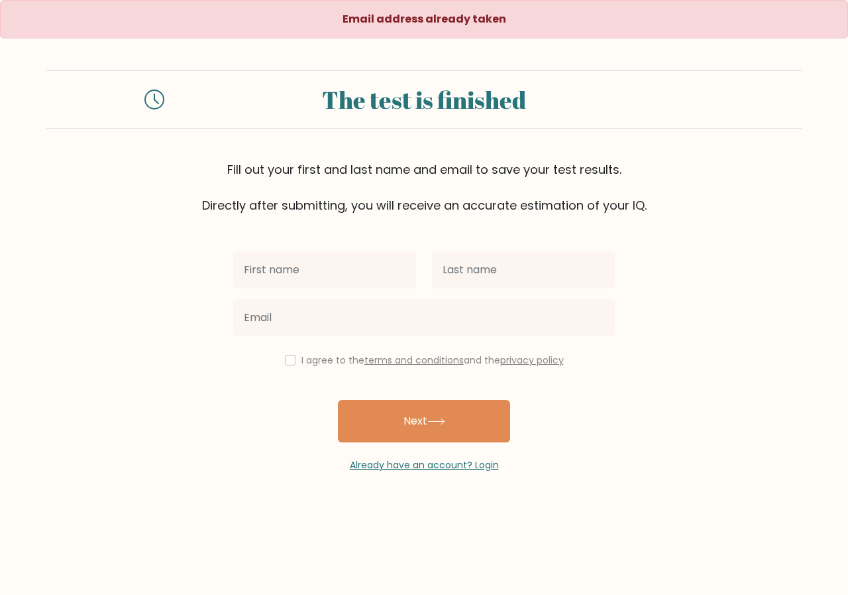
click at [313, 280] on input "text" at bounding box center [324, 269] width 183 height 37
type input "A"
type input "[PERSON_NAME]"
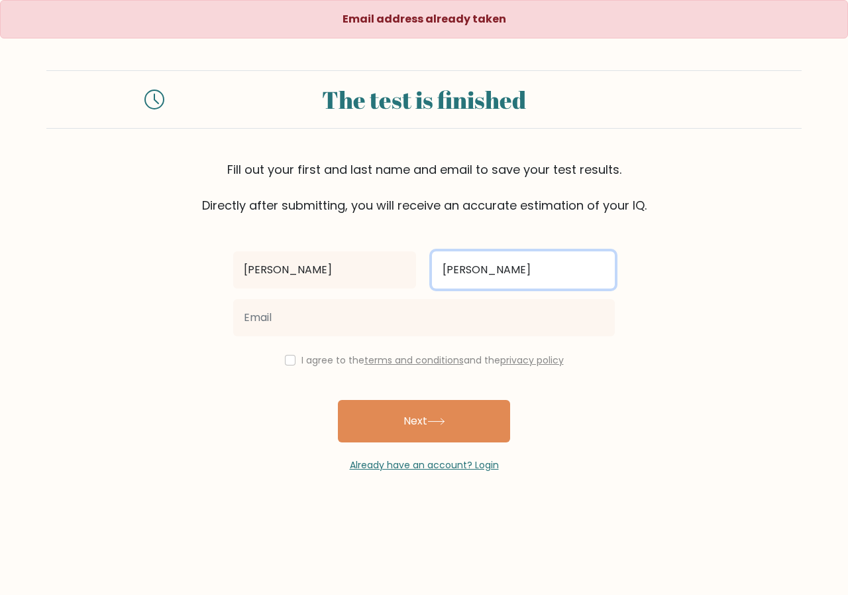
type input "[PERSON_NAME]"
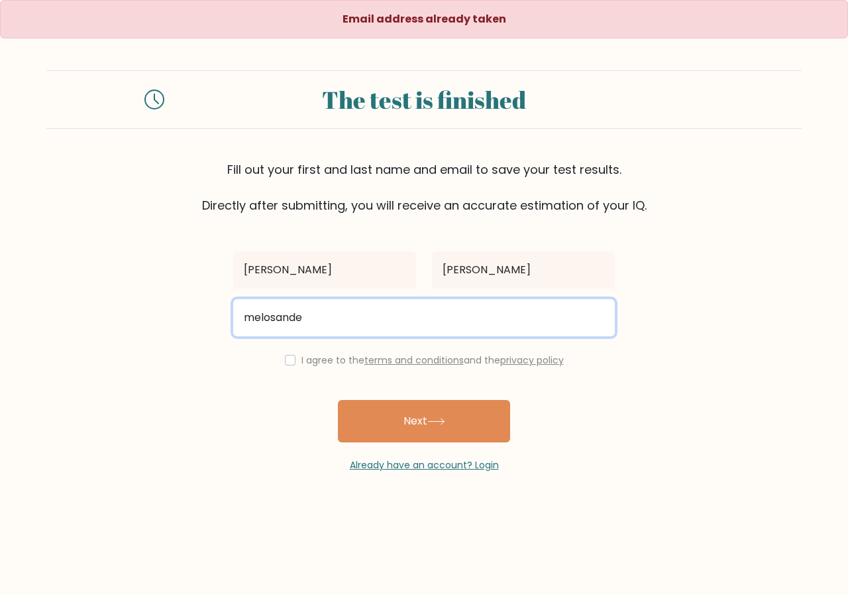
type input "melosande.cvt@eac.edu.ph"
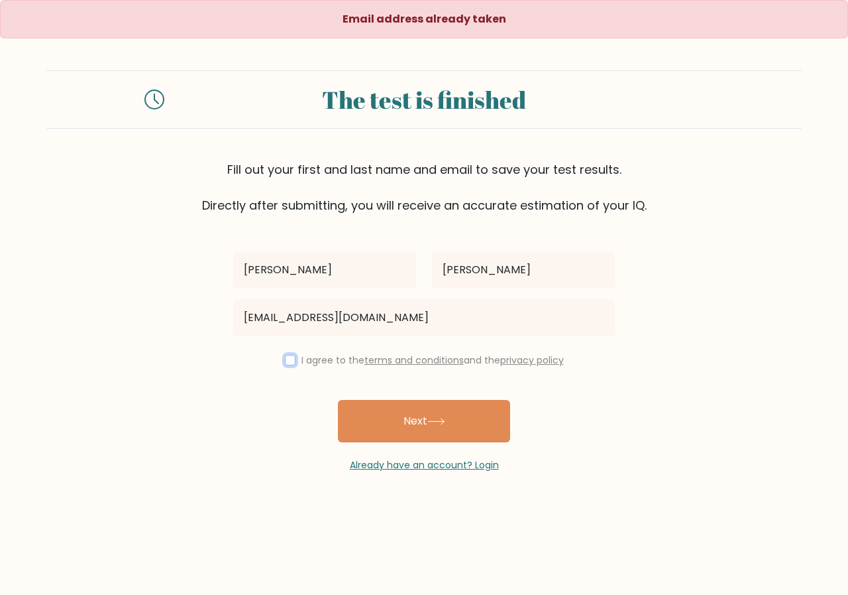
click at [288, 359] on input "checkbox" at bounding box center [290, 360] width 11 height 11
checkbox input "true"
click at [456, 455] on div "Already have an account? Login" at bounding box center [424, 457] width 382 height 30
click at [447, 435] on button "Next" at bounding box center [424, 421] width 172 height 42
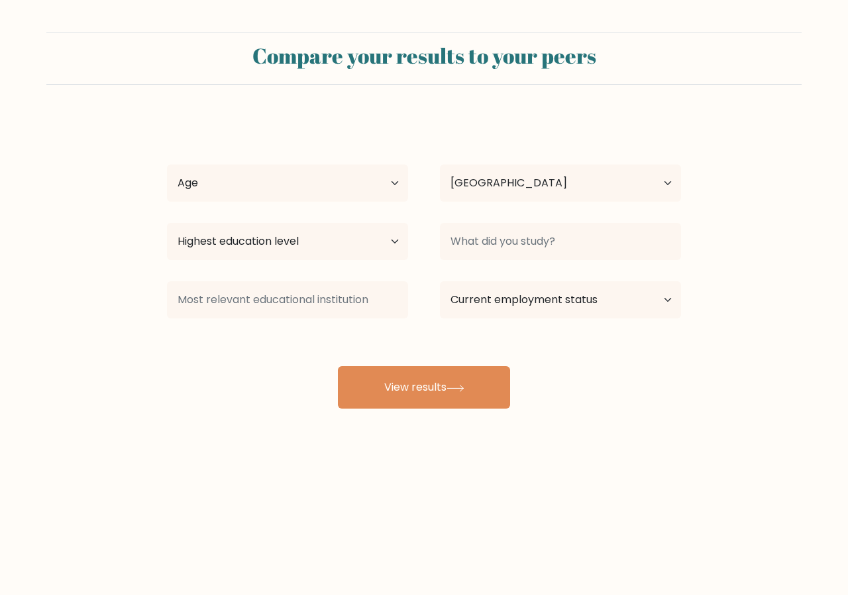
select select "PH"
click at [369, 187] on select "Age Under [DEMOGRAPHIC_DATA] [DEMOGRAPHIC_DATA] [DEMOGRAPHIC_DATA] [DEMOGRAPHIC…" at bounding box center [287, 182] width 241 height 37
select select "18_24"
click at [167, 164] on select "Age Under [DEMOGRAPHIC_DATA] [DEMOGRAPHIC_DATA] [DEMOGRAPHIC_DATA] [DEMOGRAPHIC…" at bounding box center [287, 182] width 241 height 37
click at [306, 245] on select "Highest education level No schooling Primary Lower Secondary Upper Secondary Oc…" at bounding box center [287, 241] width 241 height 37
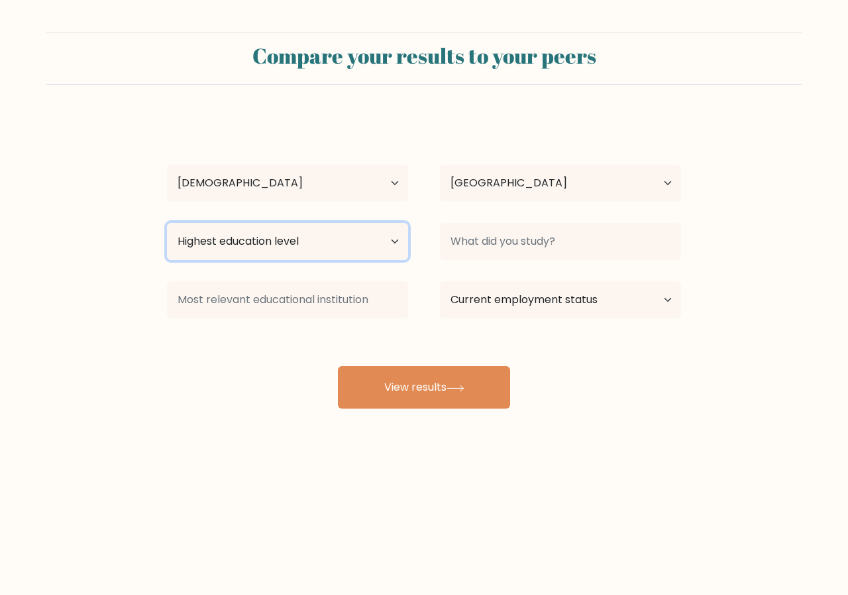
select select "upper_secondary"
click at [167, 223] on select "Highest education level No schooling Primary Lower Secondary Upper Secondary Oc…" at bounding box center [287, 241] width 241 height 37
click at [310, 255] on select "Highest education level No schooling Primary Lower Secondary Upper Secondary Oc…" at bounding box center [287, 241] width 241 height 37
click at [687, 366] on div "[PERSON_NAME] Age Under [DEMOGRAPHIC_DATA] [DEMOGRAPHIC_DATA] [DEMOGRAPHIC_DATA…" at bounding box center [424, 263] width 530 height 292
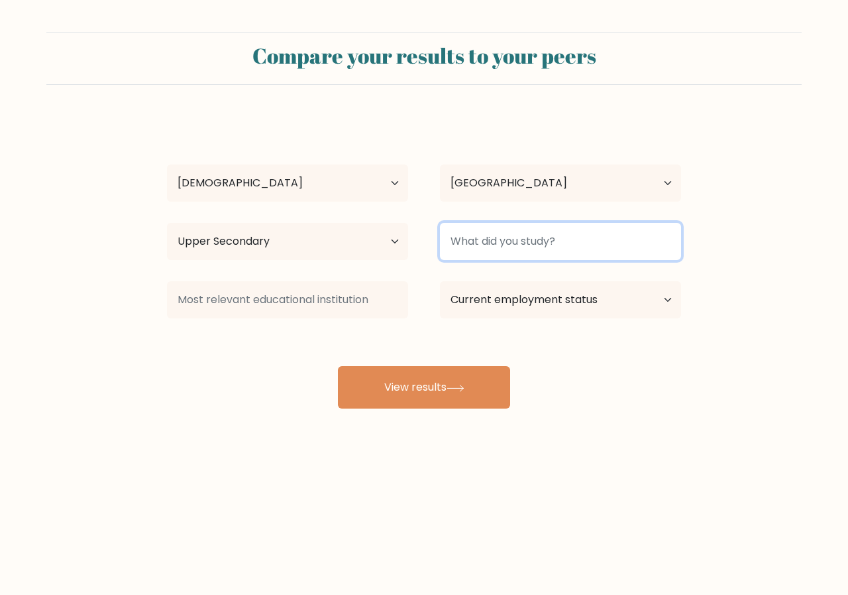
click at [536, 252] on input at bounding box center [560, 241] width 241 height 37
type input "stem"
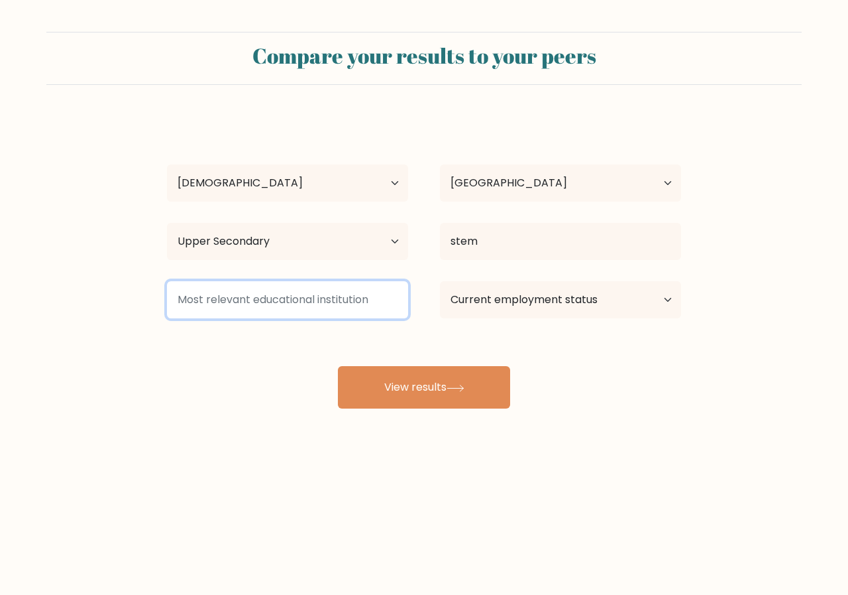
click at [234, 291] on input at bounding box center [287, 299] width 241 height 37
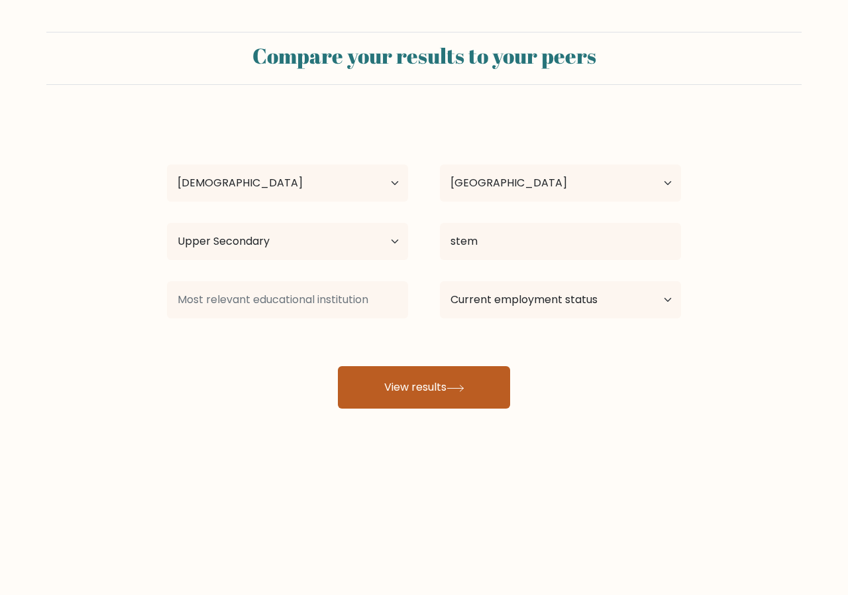
click at [465, 402] on button "View results" at bounding box center [424, 387] width 172 height 42
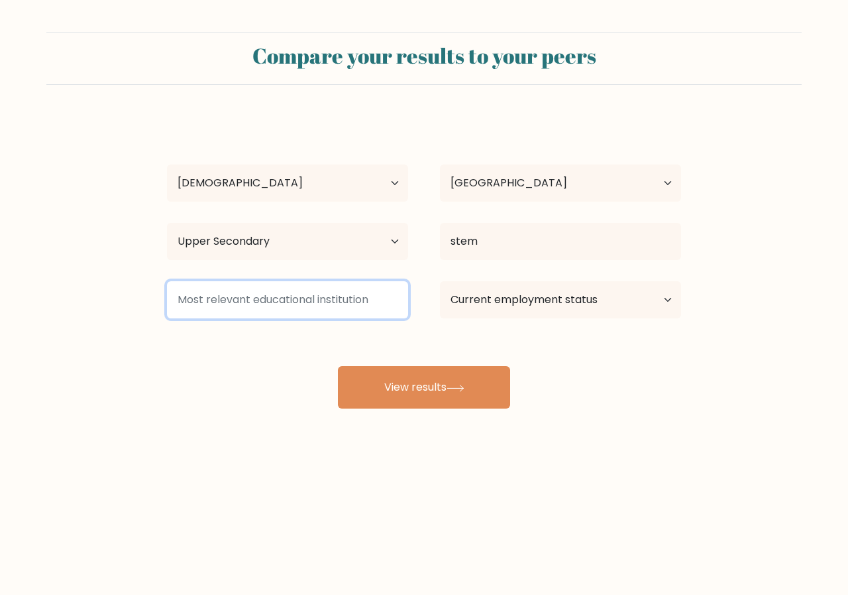
click at [278, 302] on input at bounding box center [287, 299] width 241 height 37
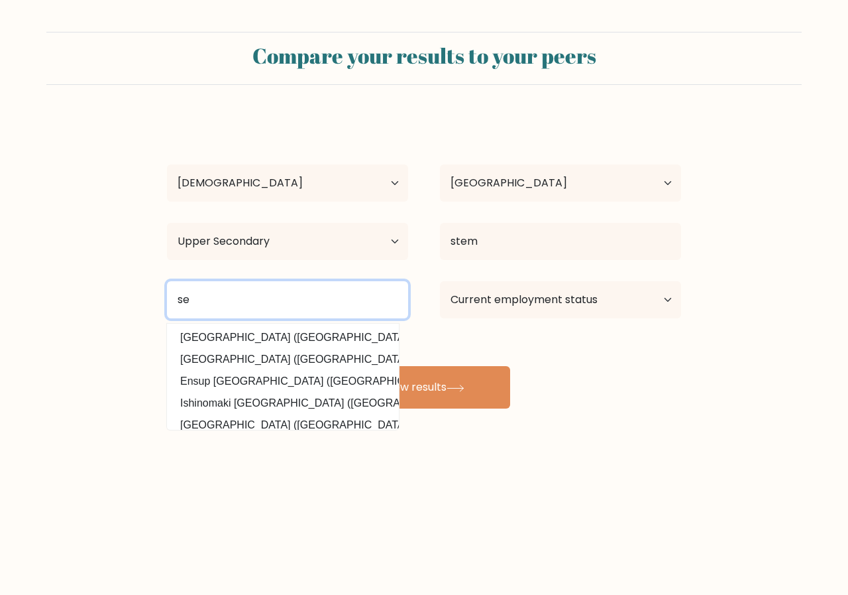
type input "s"
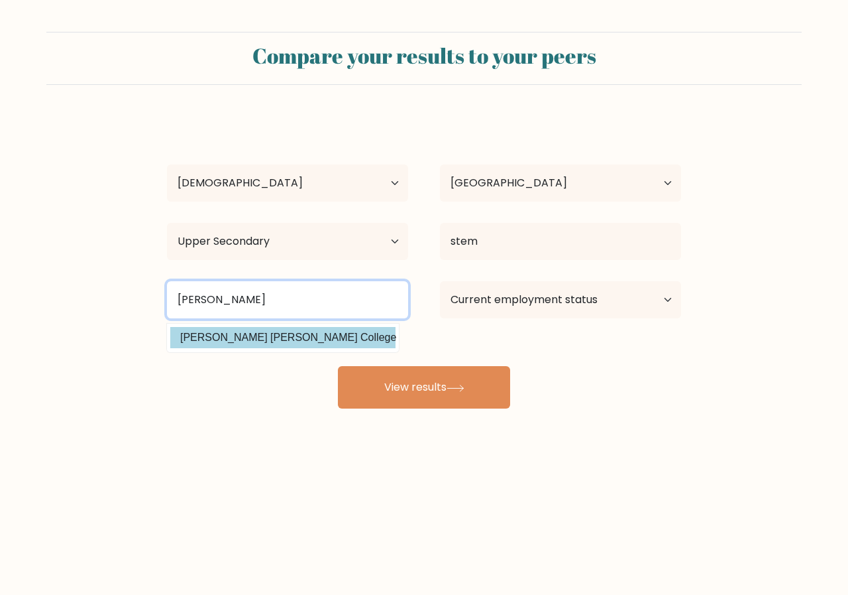
type input "[PERSON_NAME]"
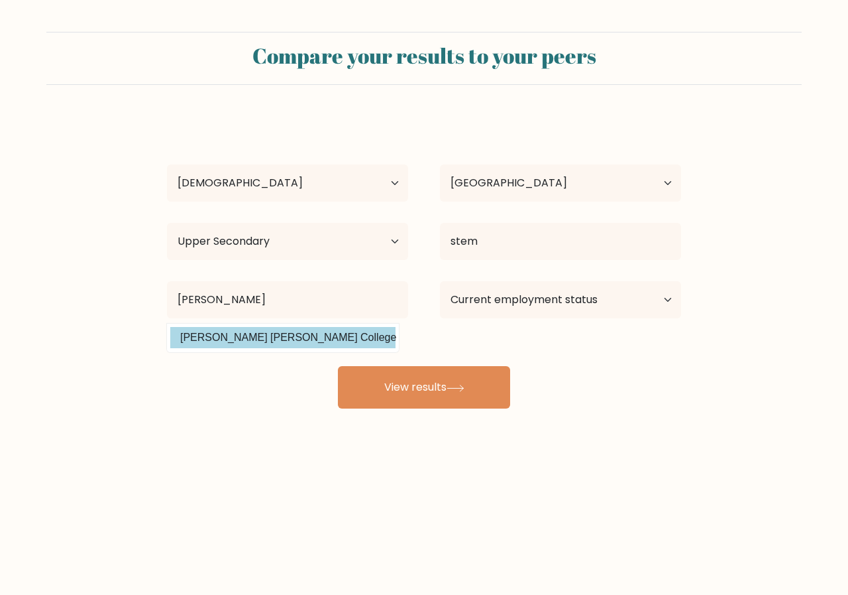
click at [271, 329] on div "[PERSON_NAME] Age Under [DEMOGRAPHIC_DATA] [DEMOGRAPHIC_DATA] [DEMOGRAPHIC_DATA…" at bounding box center [424, 263] width 530 height 292
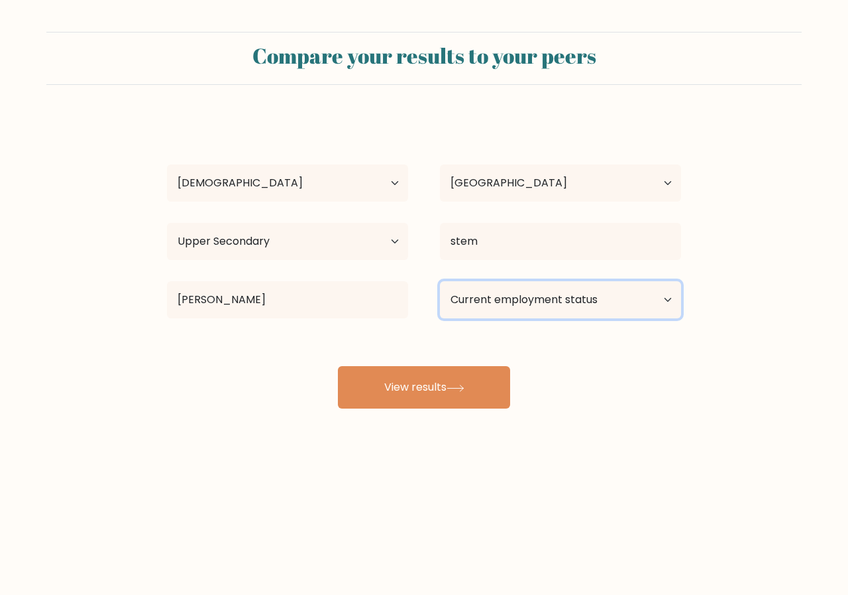
click at [492, 304] on select "Current employment status Employed Student Retired Other / prefer not to answer" at bounding box center [560, 299] width 241 height 37
select select "other"
click at [440, 281] on select "Current employment status Employed Student Retired Other / prefer not to answer" at bounding box center [560, 299] width 241 height 37
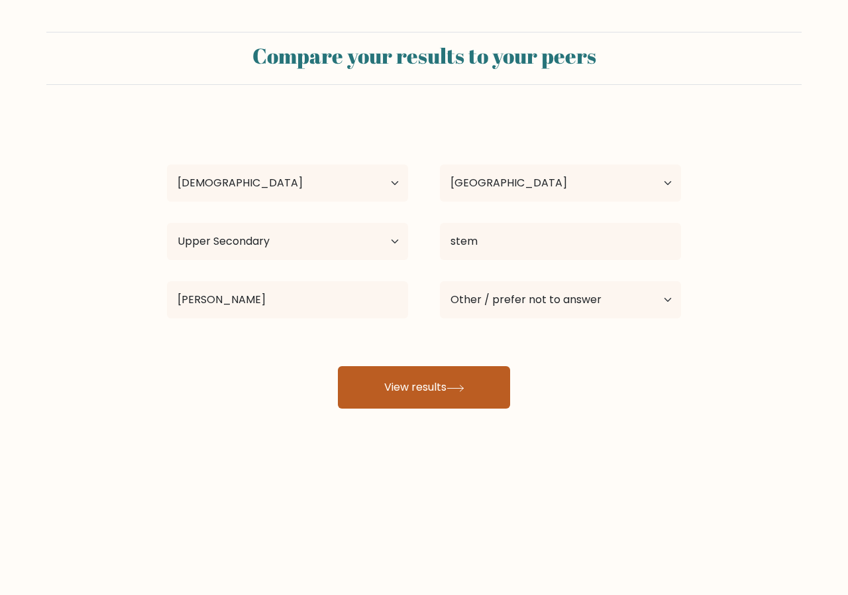
click at [471, 398] on button "View results" at bounding box center [424, 387] width 172 height 42
